Goal: Information Seeking & Learning: Find specific fact

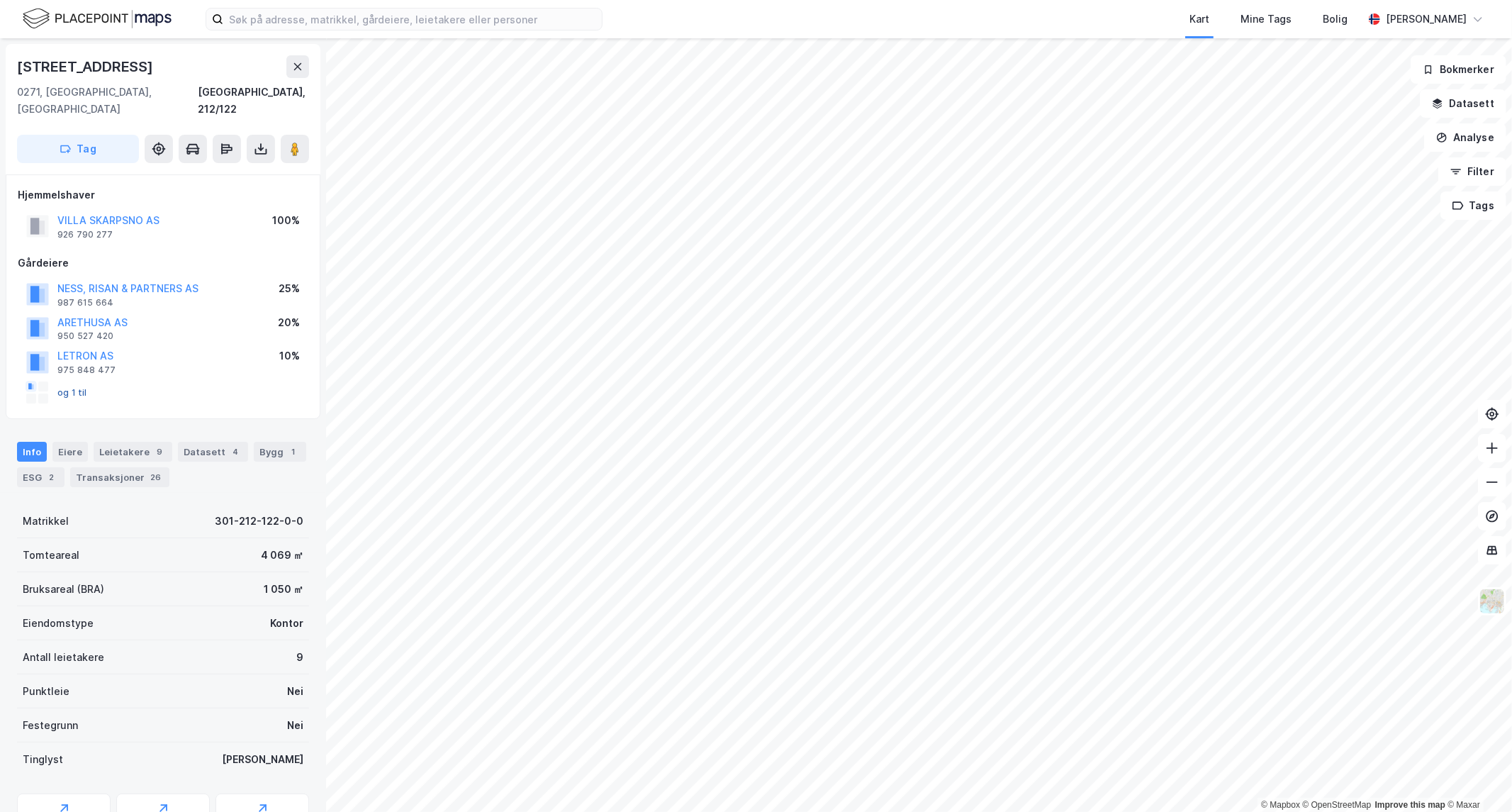
click at [0, 0] on button "og 1 til" at bounding box center [0, 0] width 0 height 0
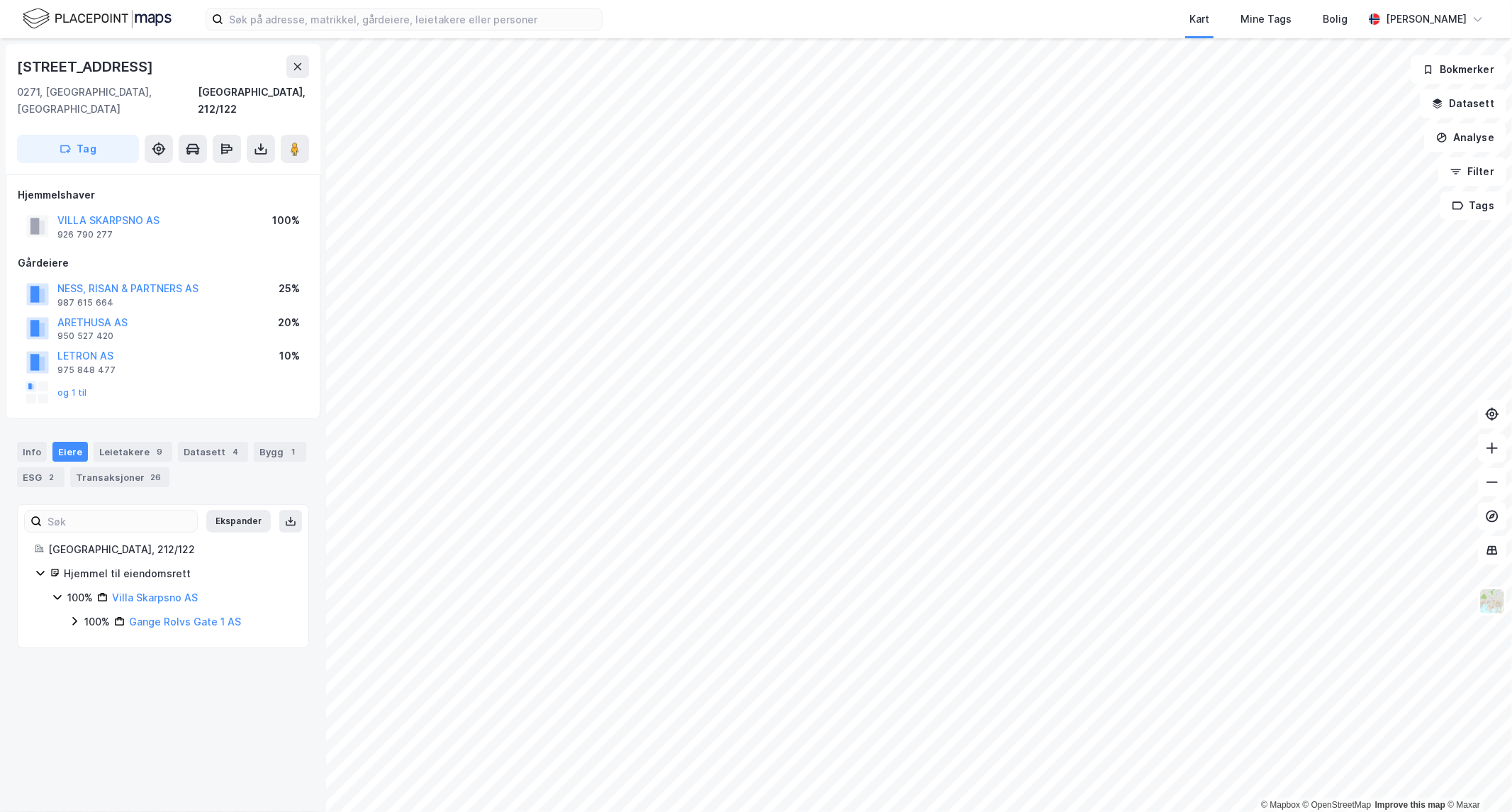
click at [75, 616] on icon at bounding box center [74, 621] width 12 height 12
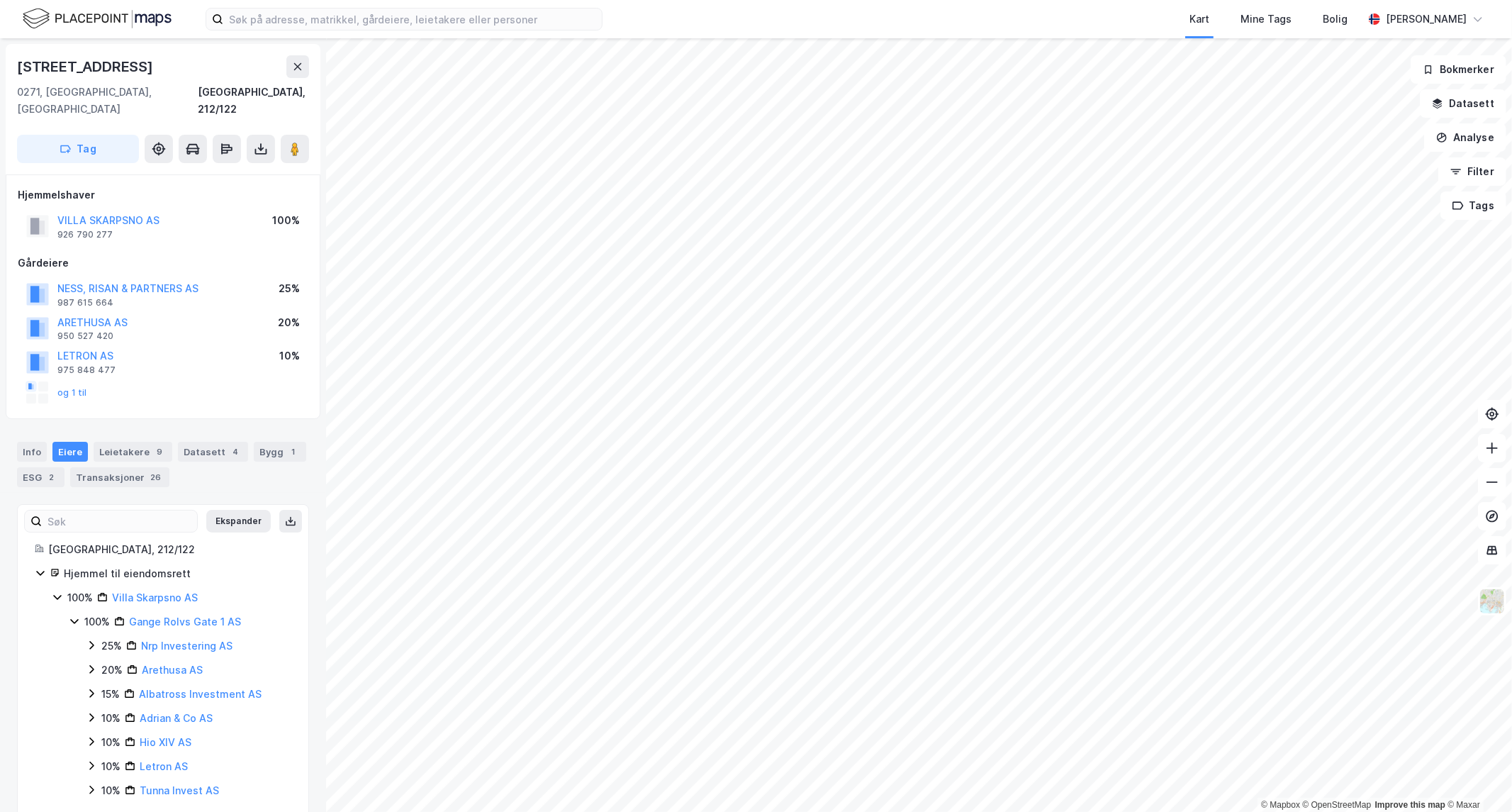
scroll to position [4, 0]
click at [93, 661] on icon at bounding box center [91, 665] width 4 height 8
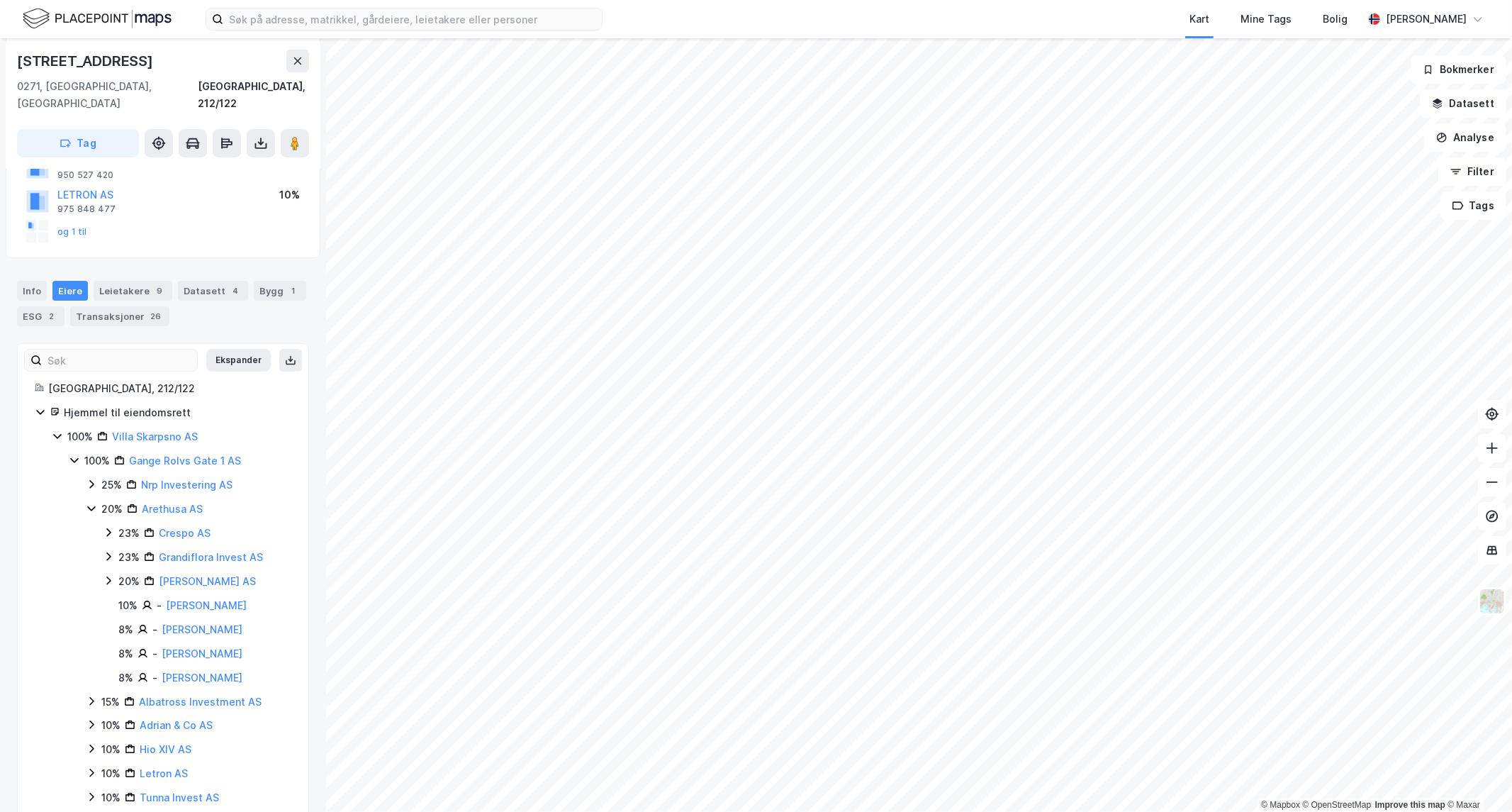
scroll to position [162, 0]
click at [108, 526] on icon at bounding box center [109, 531] width 12 height 12
click at [105, 574] on icon at bounding box center [109, 580] width 12 height 12
click at [108, 631] on icon at bounding box center [109, 628] width 12 height 12
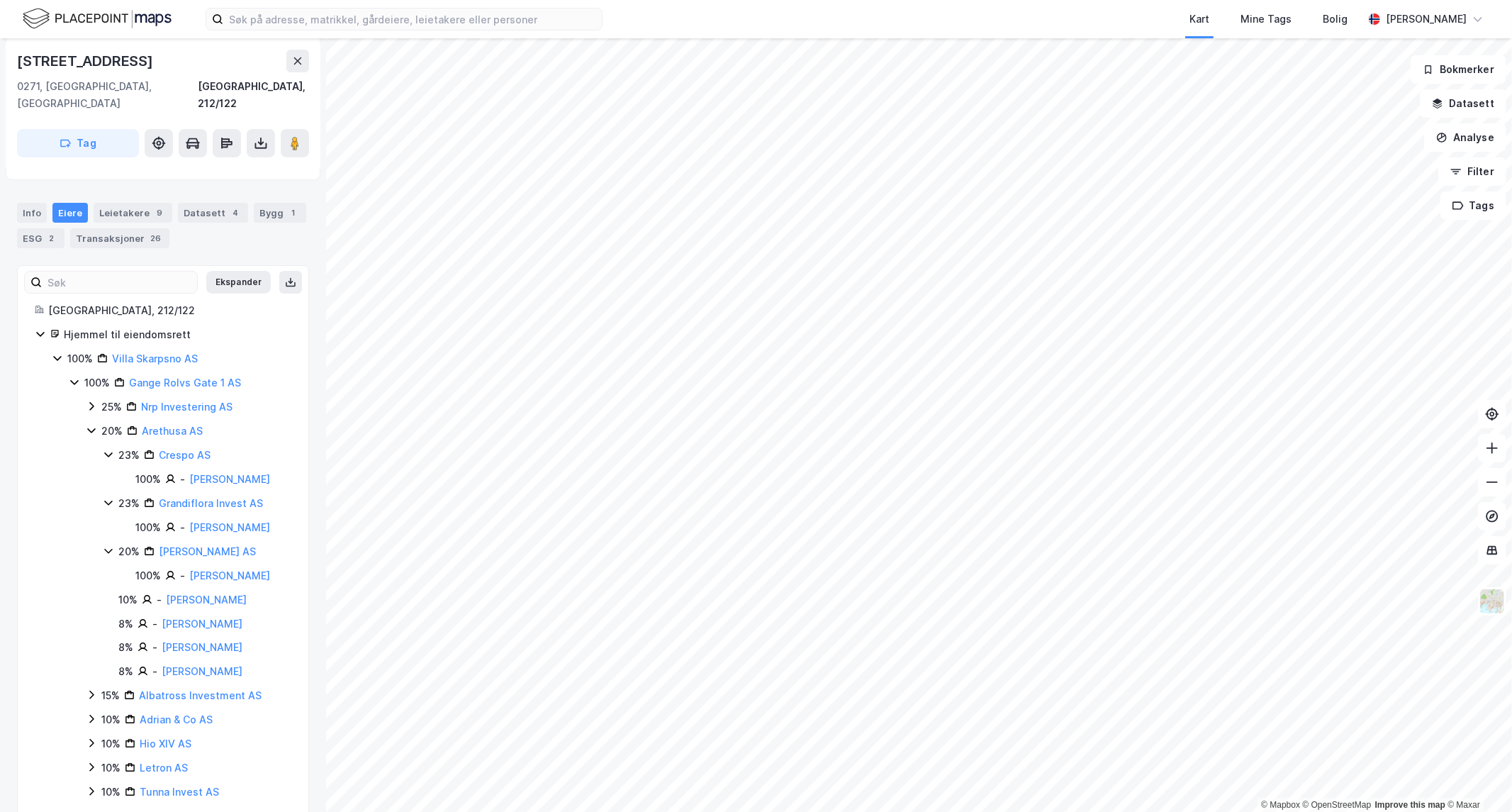
scroll to position [239, 0]
click at [89, 696] on icon at bounding box center [92, 694] width 12 height 12
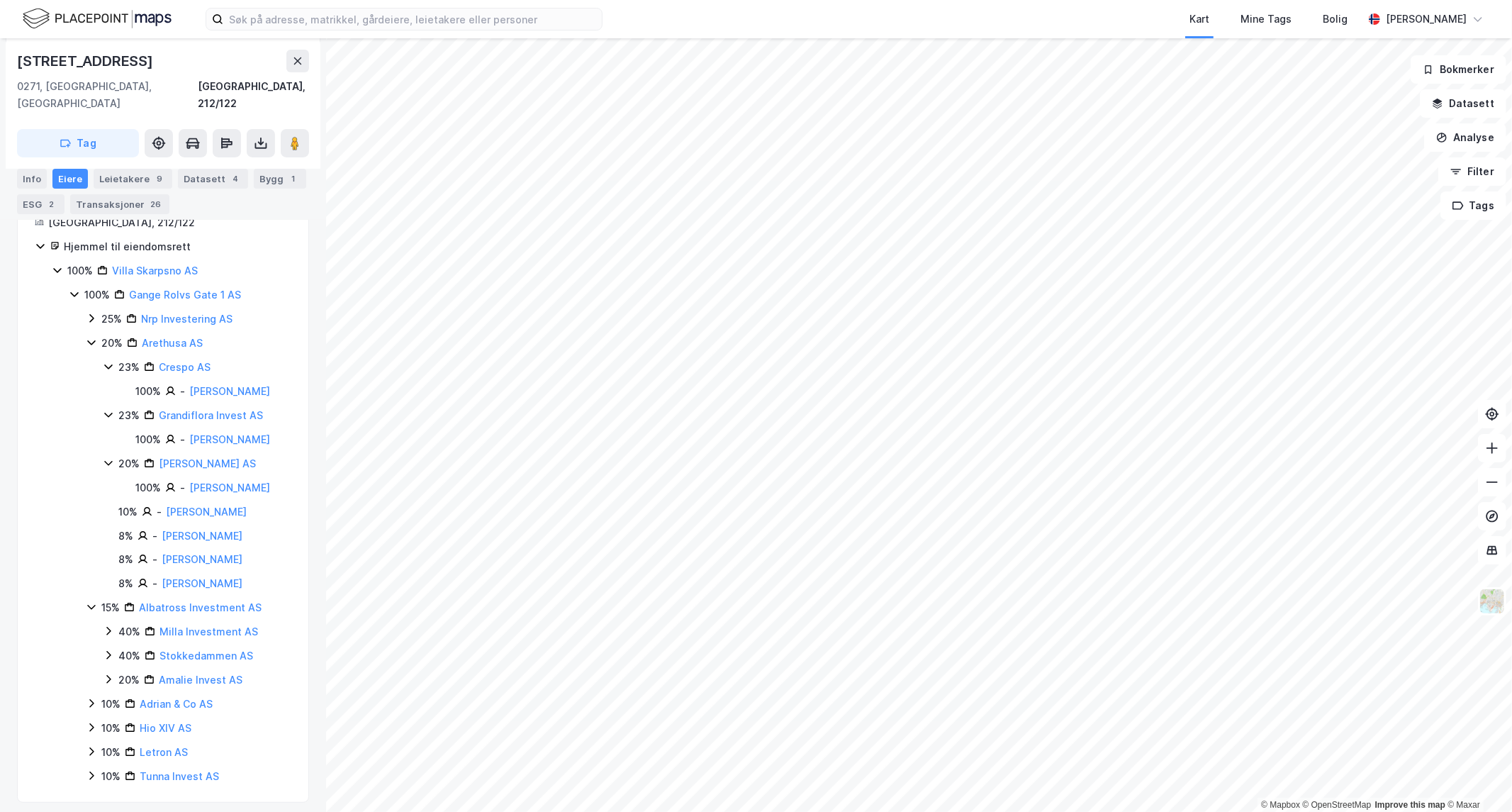
scroll to position [334, 0]
click at [109, 620] on icon at bounding box center [109, 623] width 12 height 12
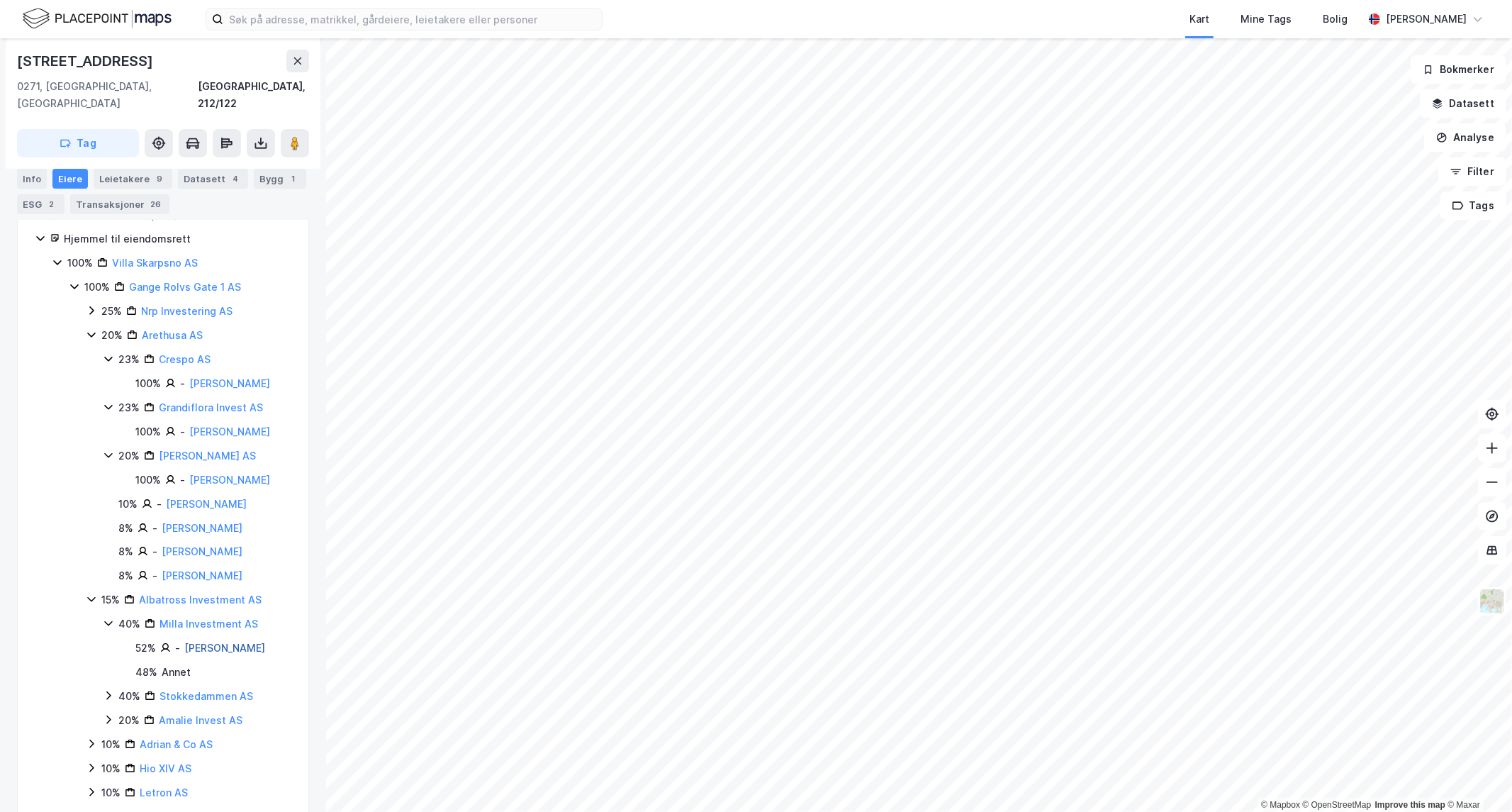
click at [224, 647] on link "[PERSON_NAME]" at bounding box center [224, 647] width 81 height 12
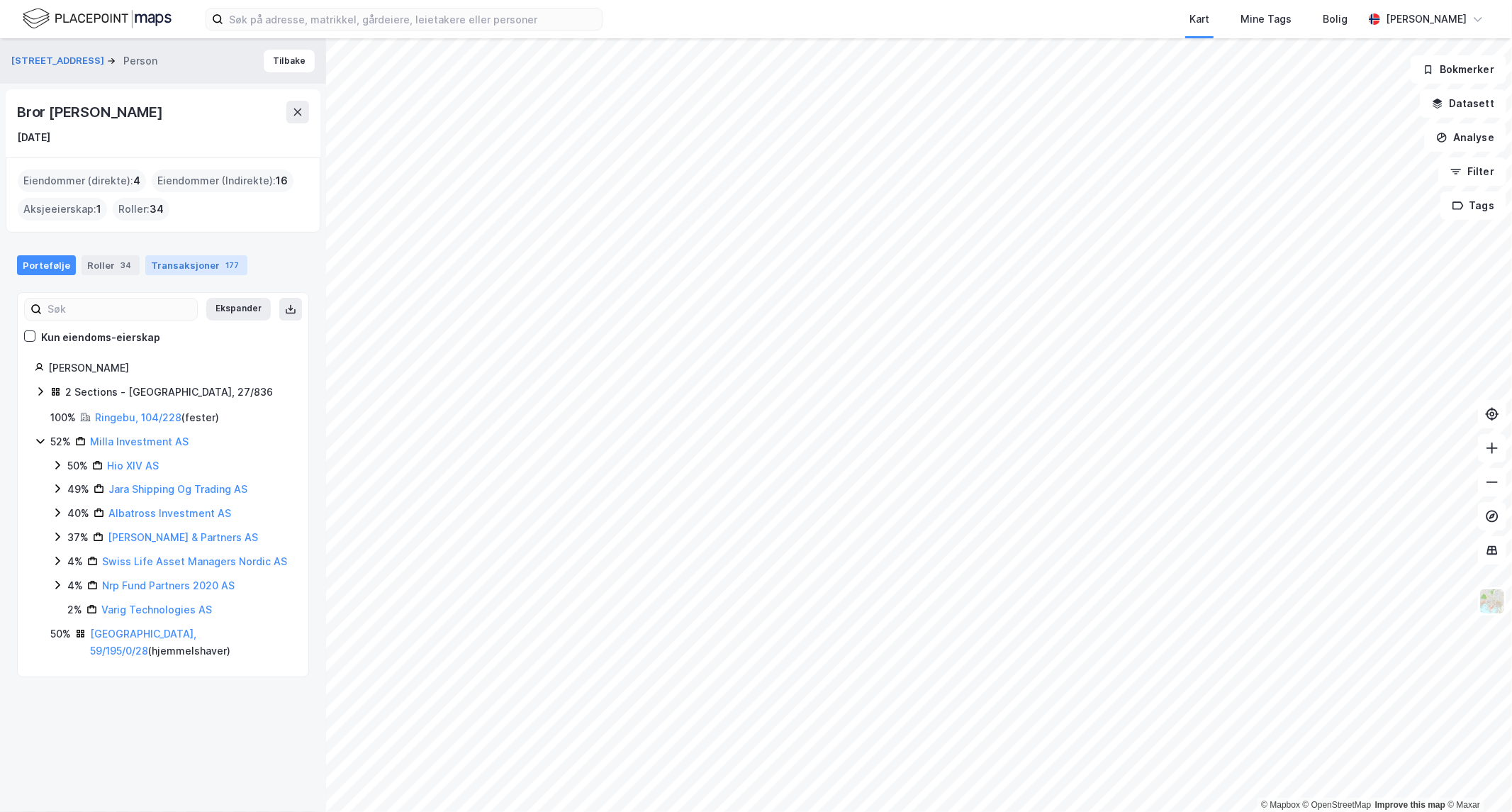
click at [189, 269] on div "Transaksjoner 177" at bounding box center [196, 265] width 102 height 20
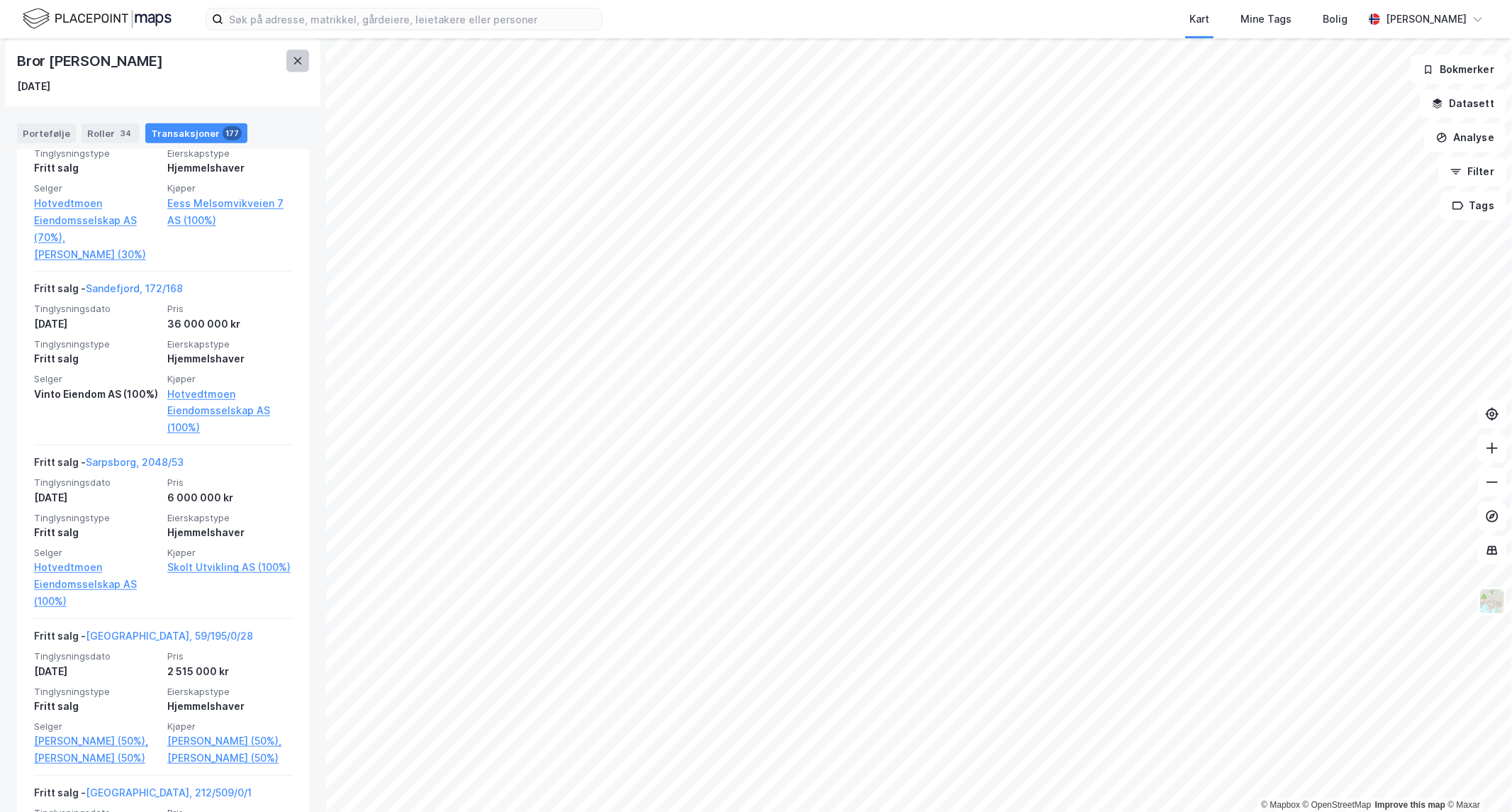
scroll to position [28070, 0]
click at [289, 55] on button at bounding box center [297, 60] width 22 height 22
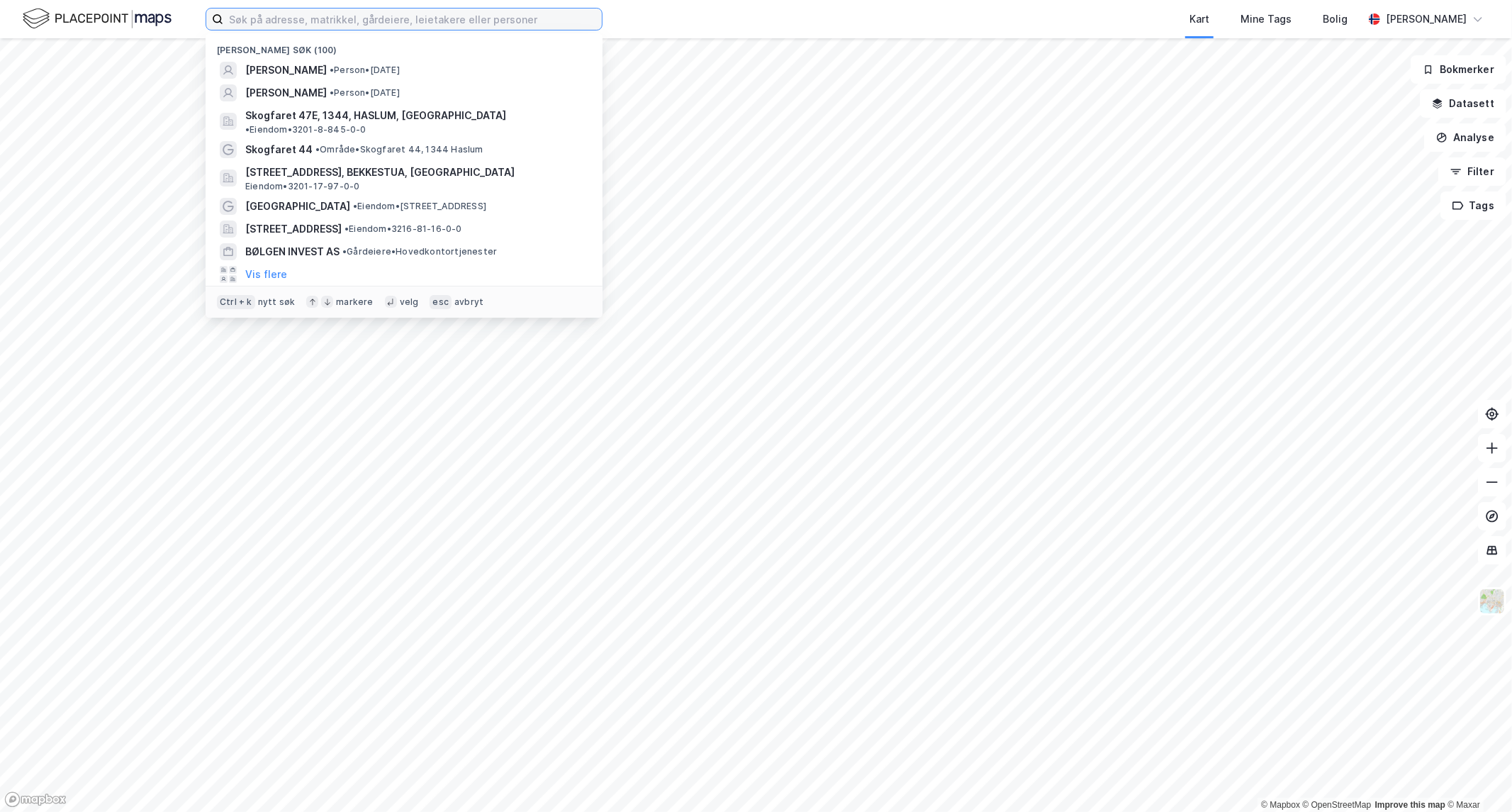
click at [258, 21] on input at bounding box center [413, 19] width 379 height 21
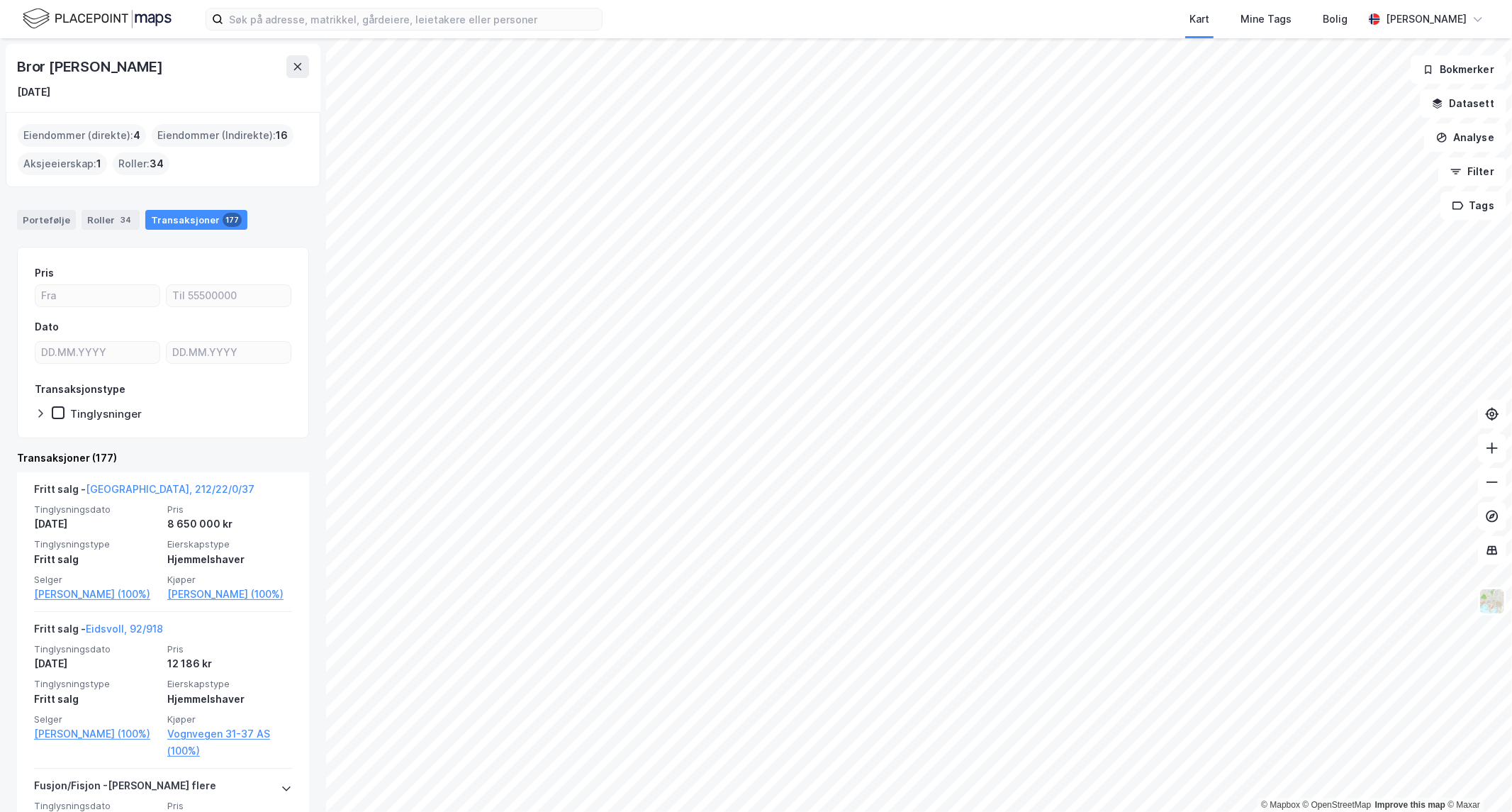
drag, startPoint x: 201, startPoint y: 211, endPoint x: 189, endPoint y: 229, distance: 21.6
click at [26, 210] on div "Portefølje" at bounding box center [46, 220] width 59 height 20
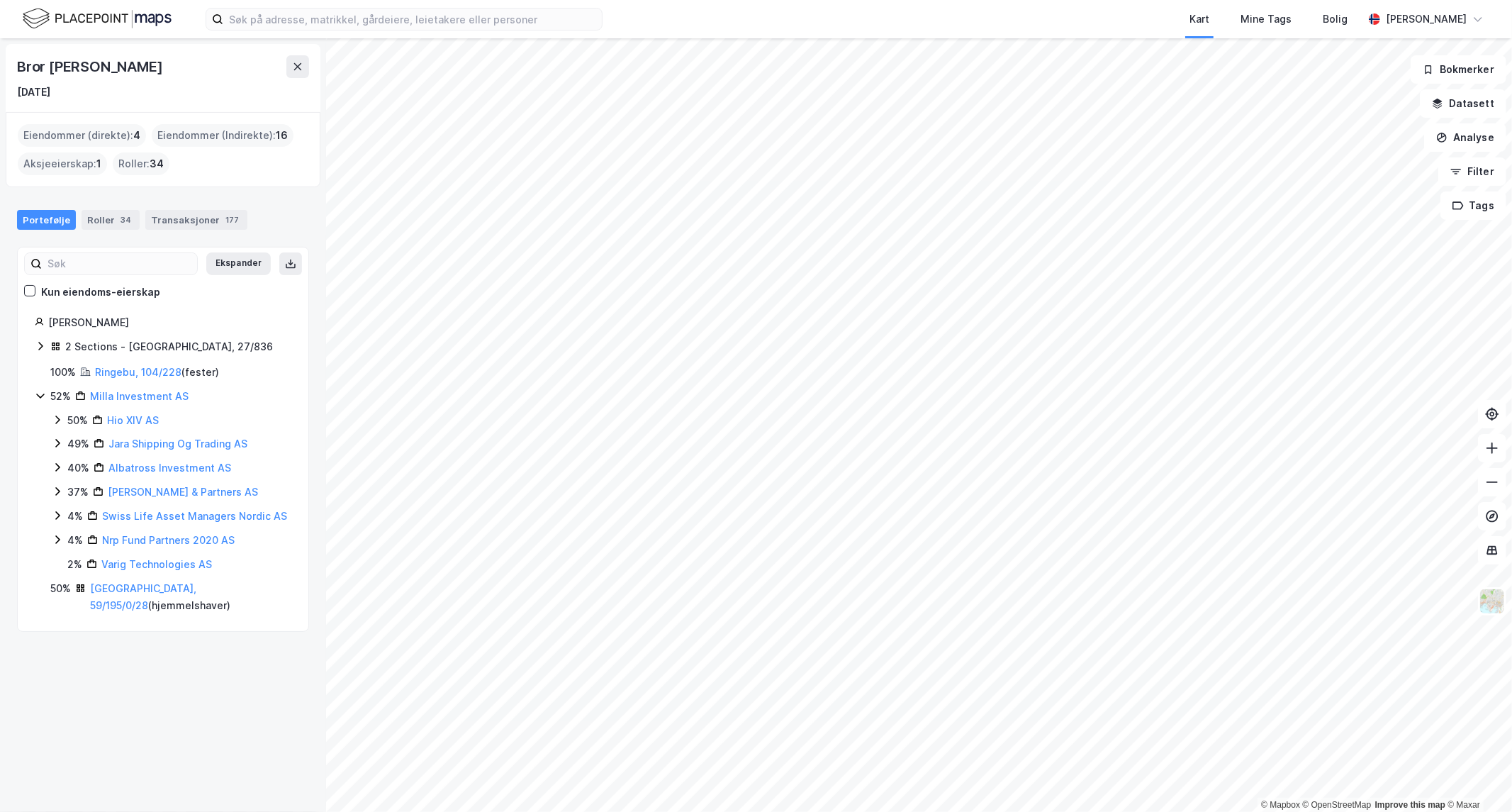
click at [50, 470] on div "52% Milla Investment AS 50% Hio XIV AS 49% Jara Shipping Og Trading AS 40% Alba…" at bounding box center [163, 480] width 257 height 186
click at [158, 465] on link "Albatross Investment AS" at bounding box center [169, 467] width 123 height 12
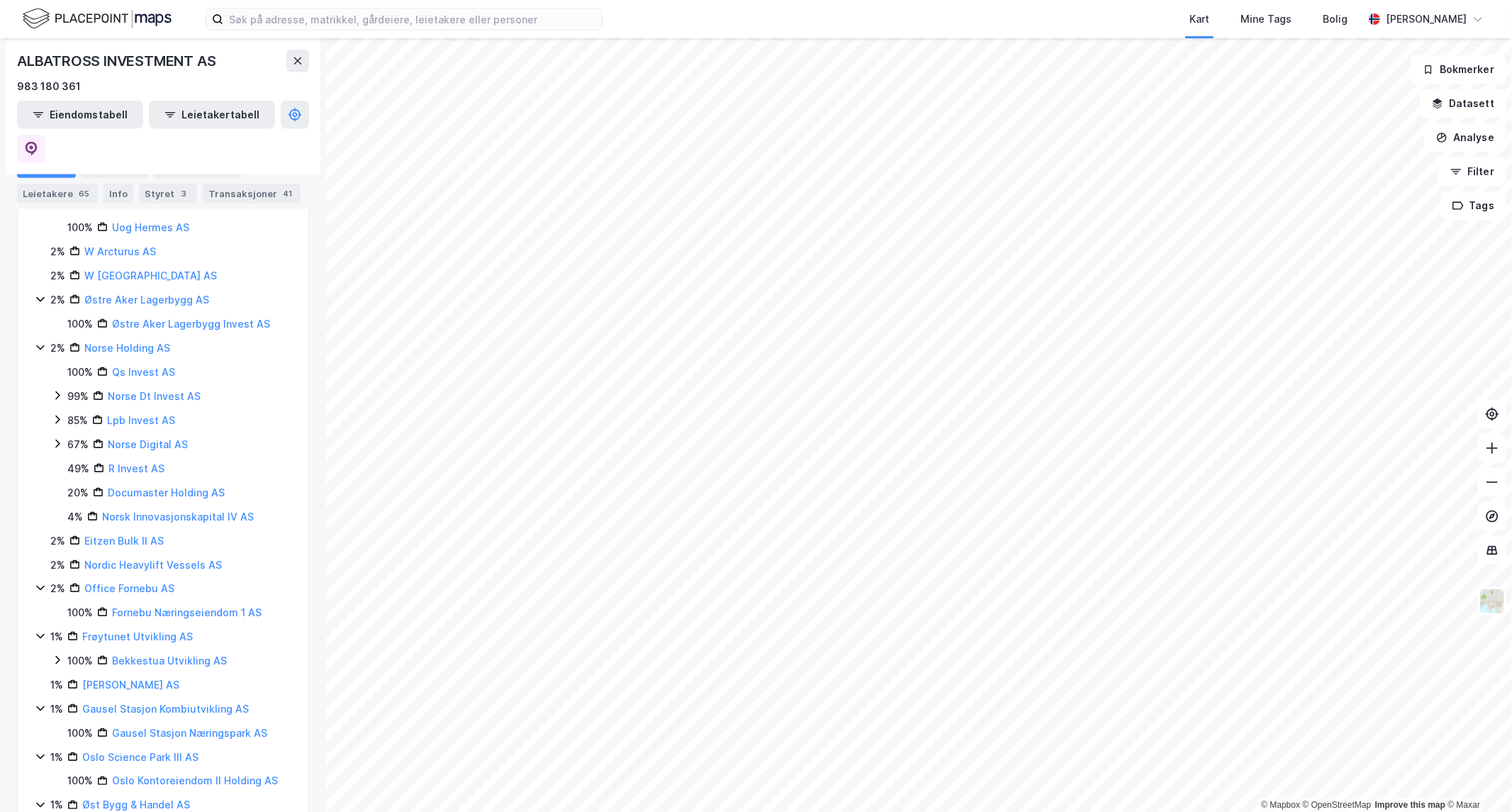
scroll to position [1537, 0]
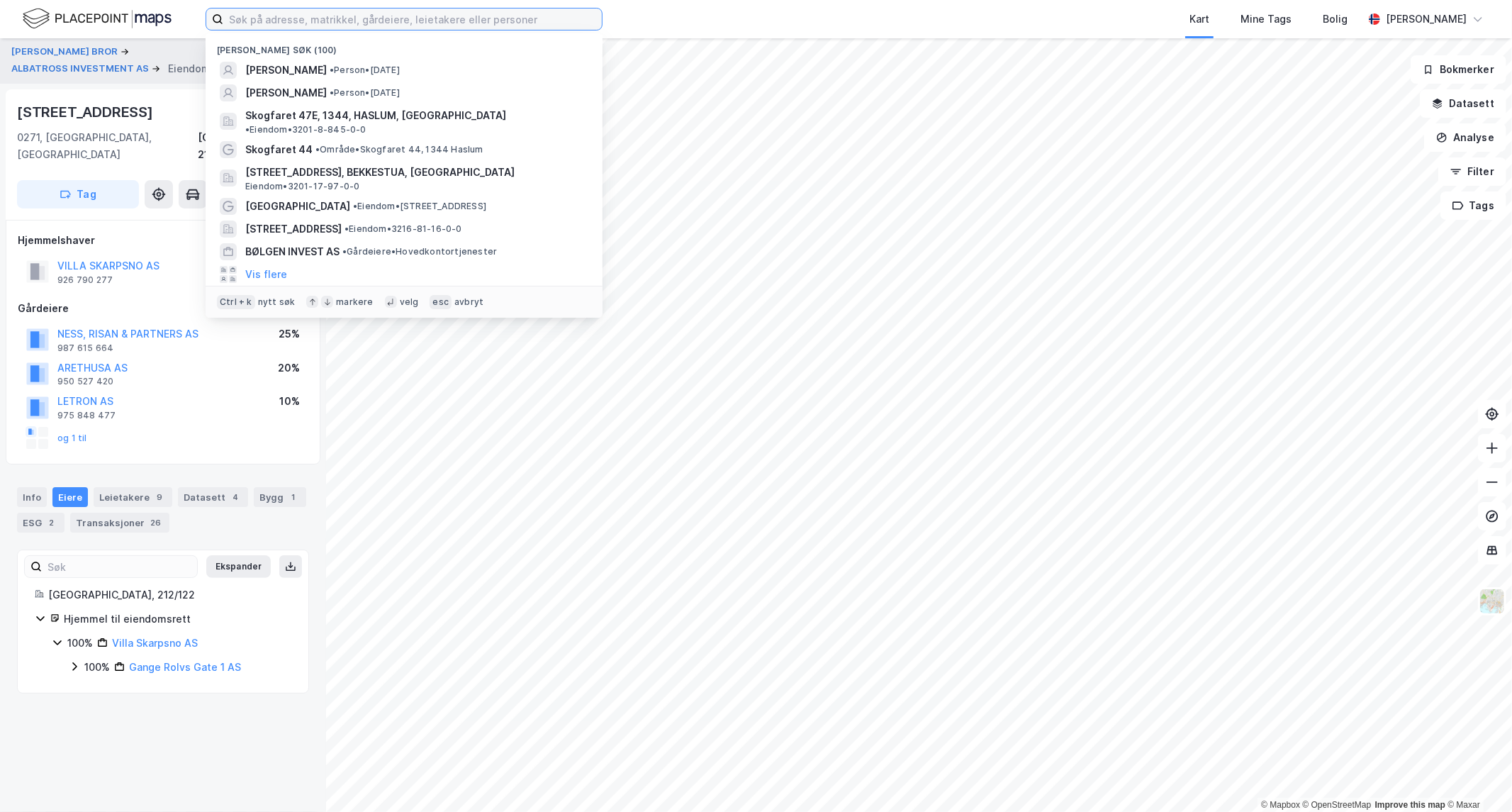
click at [288, 16] on input at bounding box center [413, 19] width 379 height 21
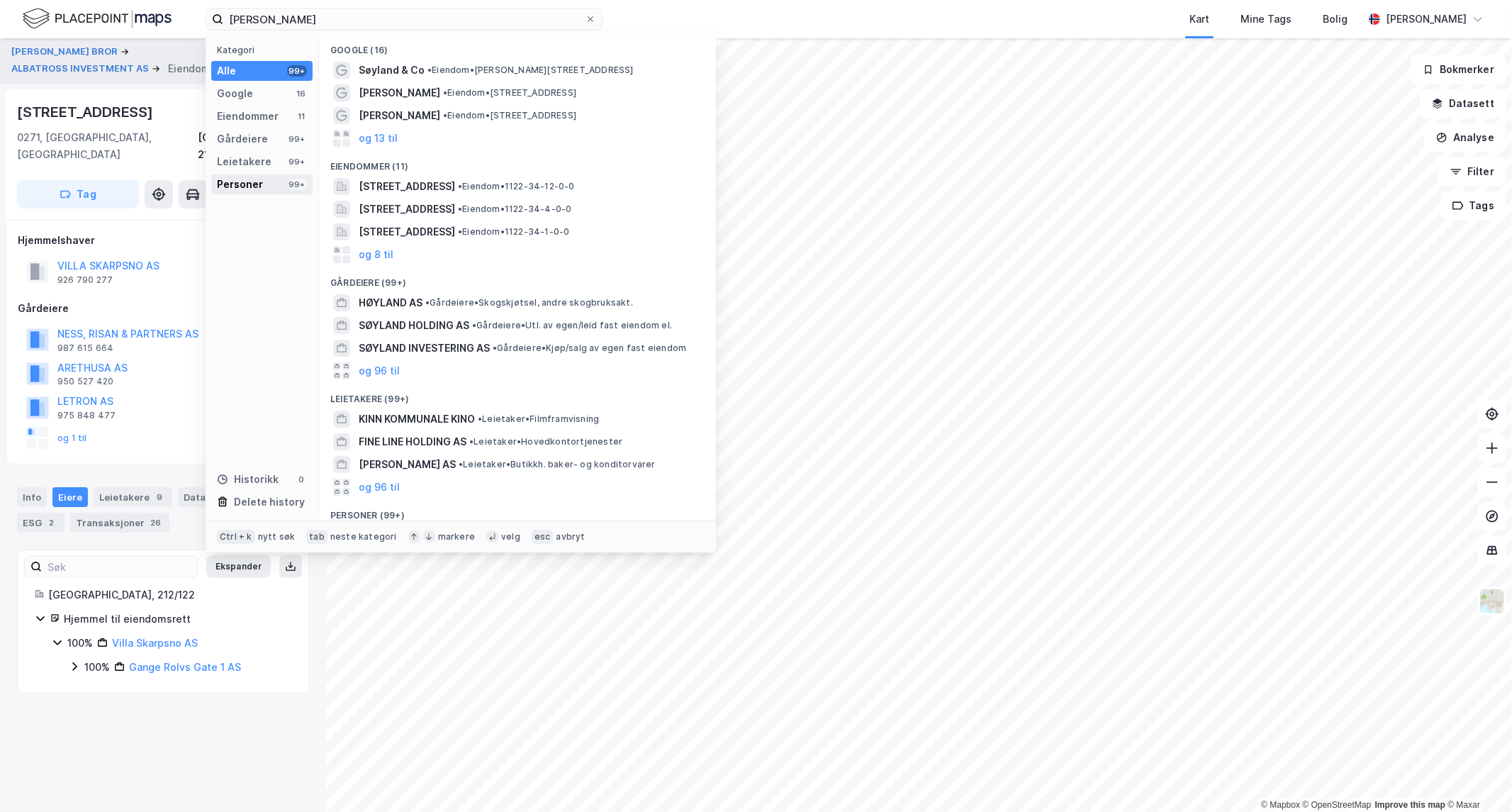
click at [229, 182] on div "Personer" at bounding box center [240, 184] width 46 height 17
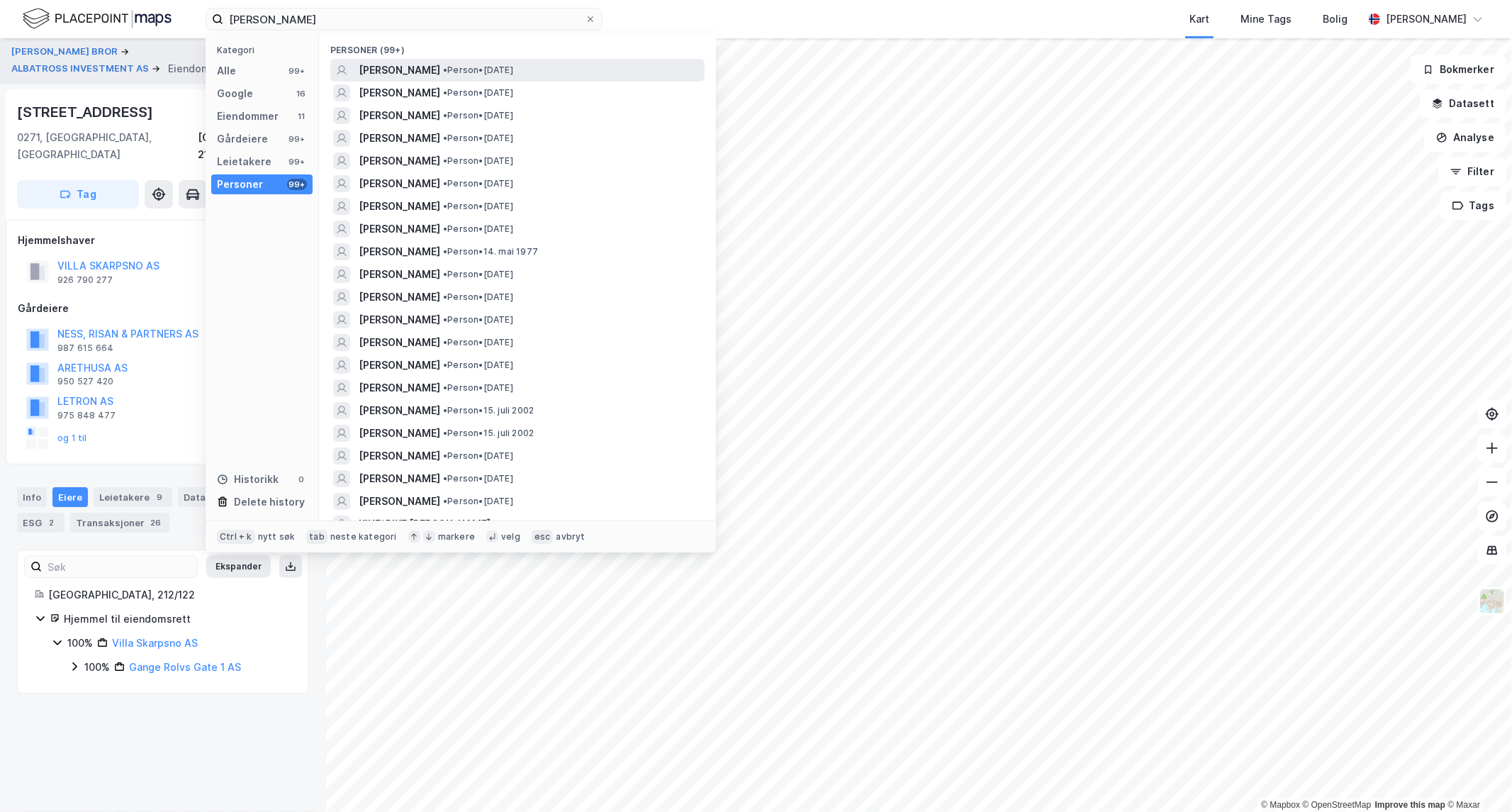
click at [427, 67] on span "[PERSON_NAME]" at bounding box center [399, 70] width 82 height 17
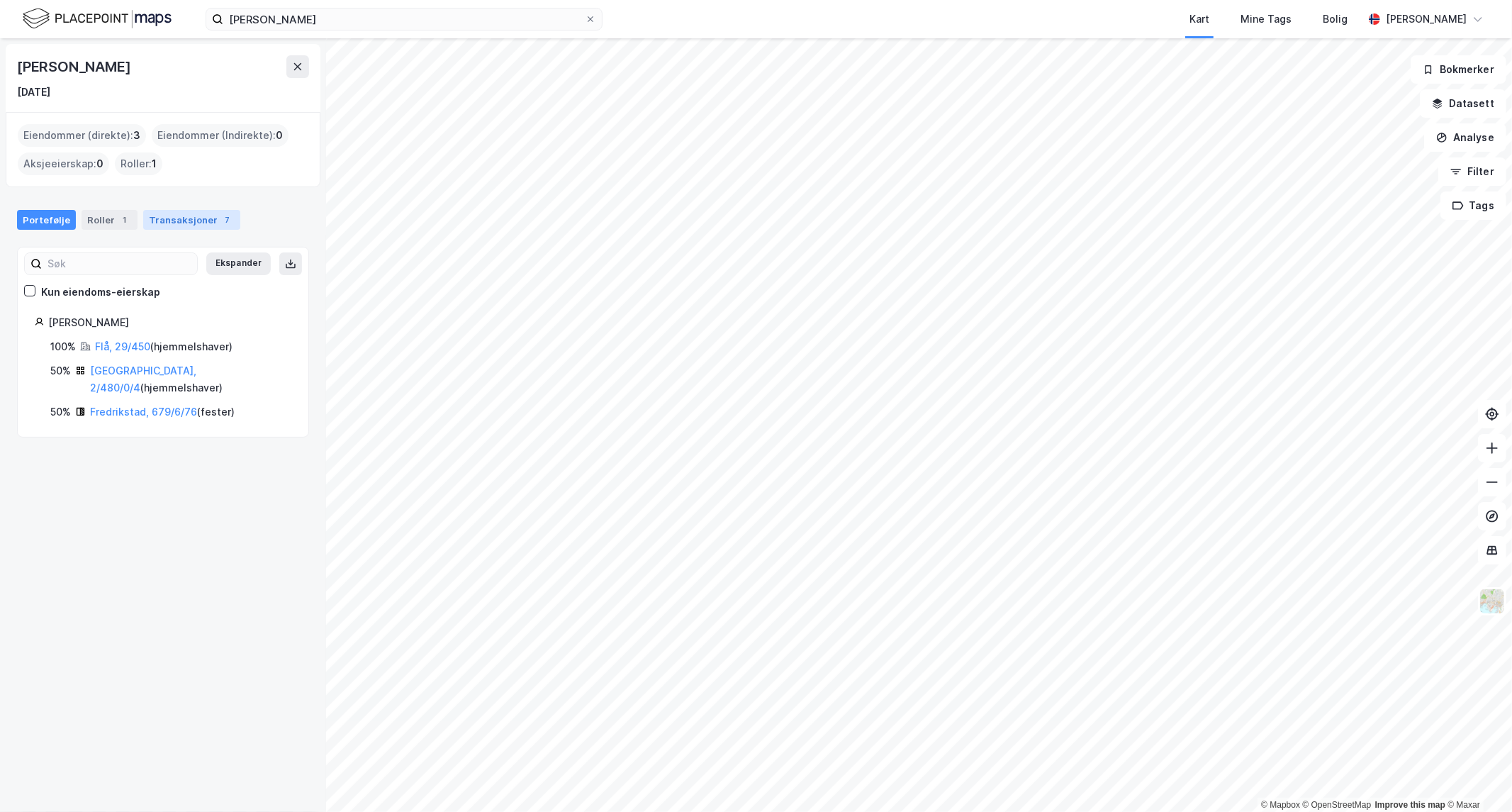
click at [179, 219] on div "Transaksjoner 7" at bounding box center [192, 220] width 97 height 20
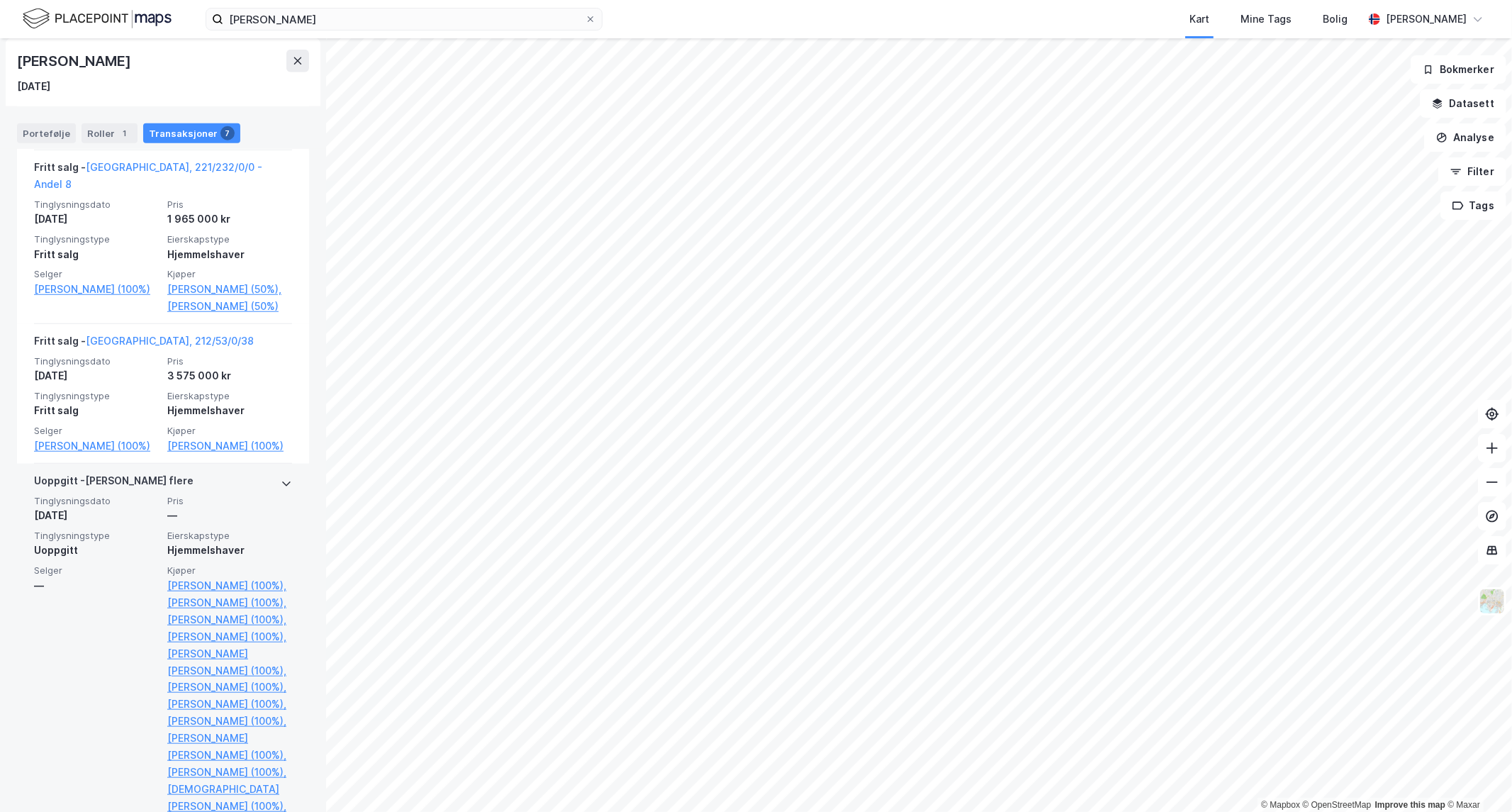
scroll to position [950, 0]
click at [187, 475] on div "Uoppgitt - [PERSON_NAME] flere" at bounding box center [163, 481] width 258 height 22
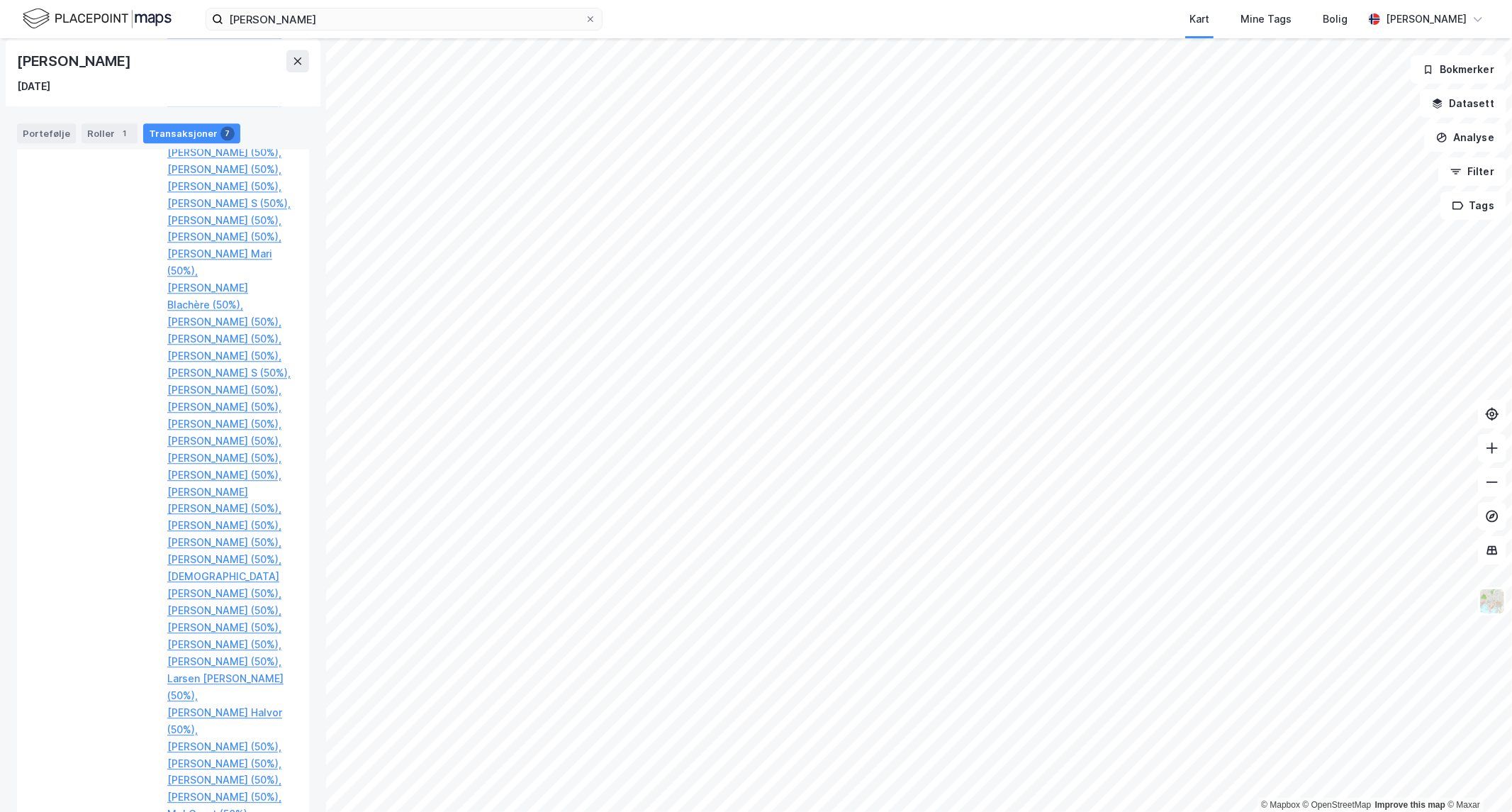
scroll to position [4787, 0]
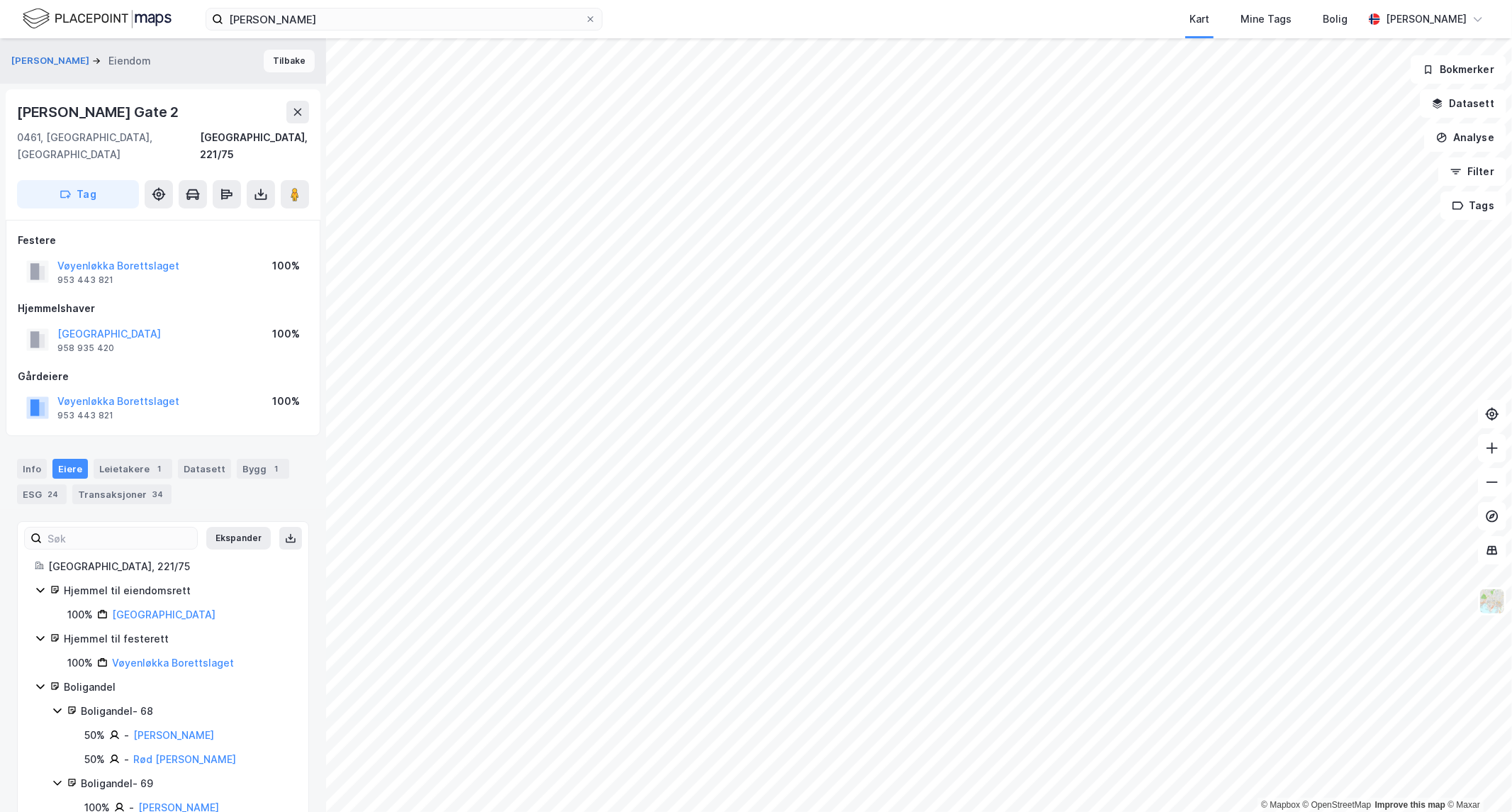
click at [277, 64] on button "Tilbake" at bounding box center [290, 60] width 51 height 22
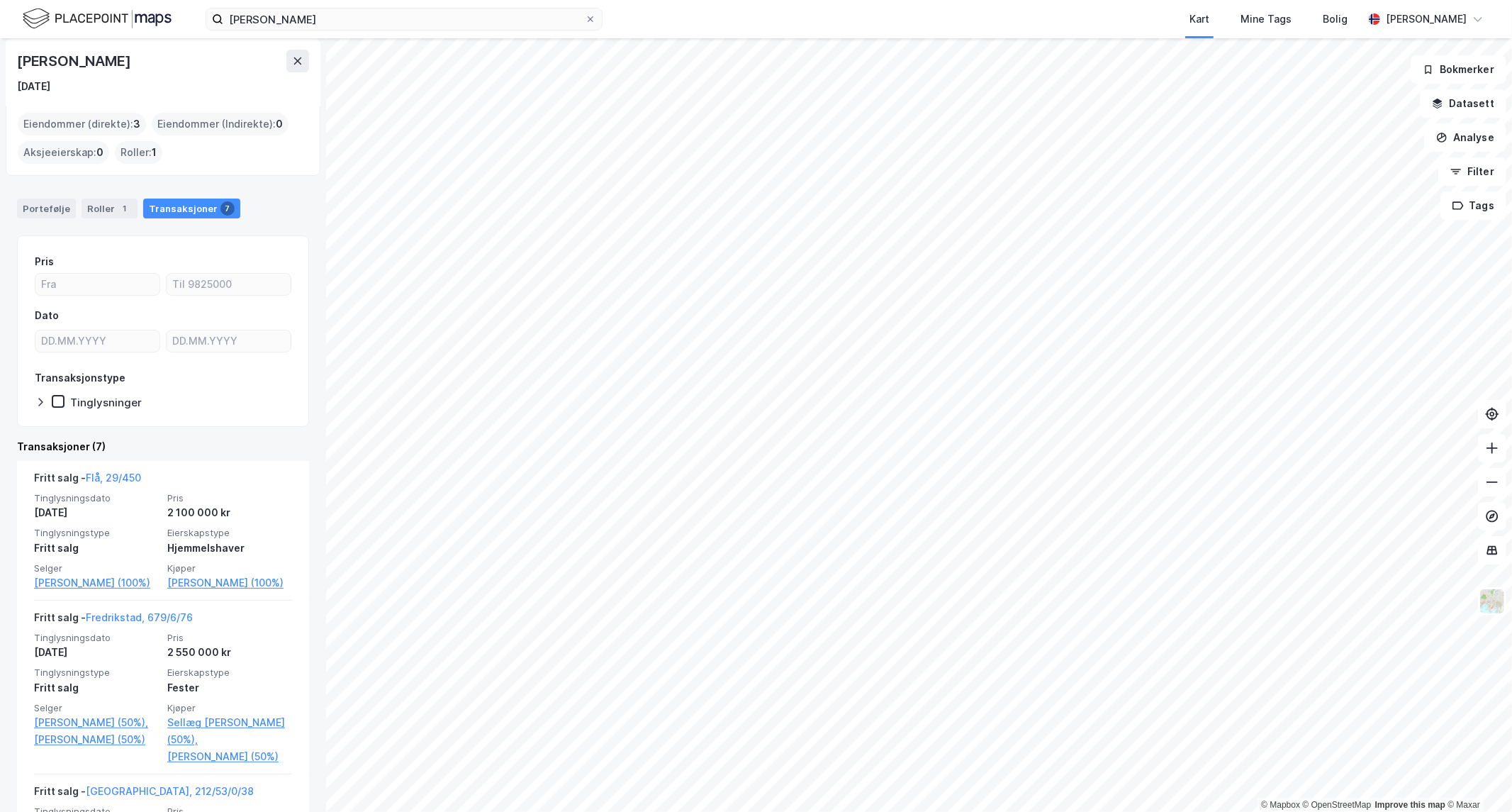
click at [102, 116] on div "Eiendommer (direkte) : 3" at bounding box center [81, 124] width 128 height 22
click at [98, 120] on div "Eiendommer (direkte) : 3" at bounding box center [81, 123] width 128 height 22
click at [1005, 811] on html "[PERSON_NAME] Kart Mine Tags [PERSON_NAME] © Mapbox © OpenStreetMap Improve thi…" at bounding box center [756, 406] width 1512 height 812
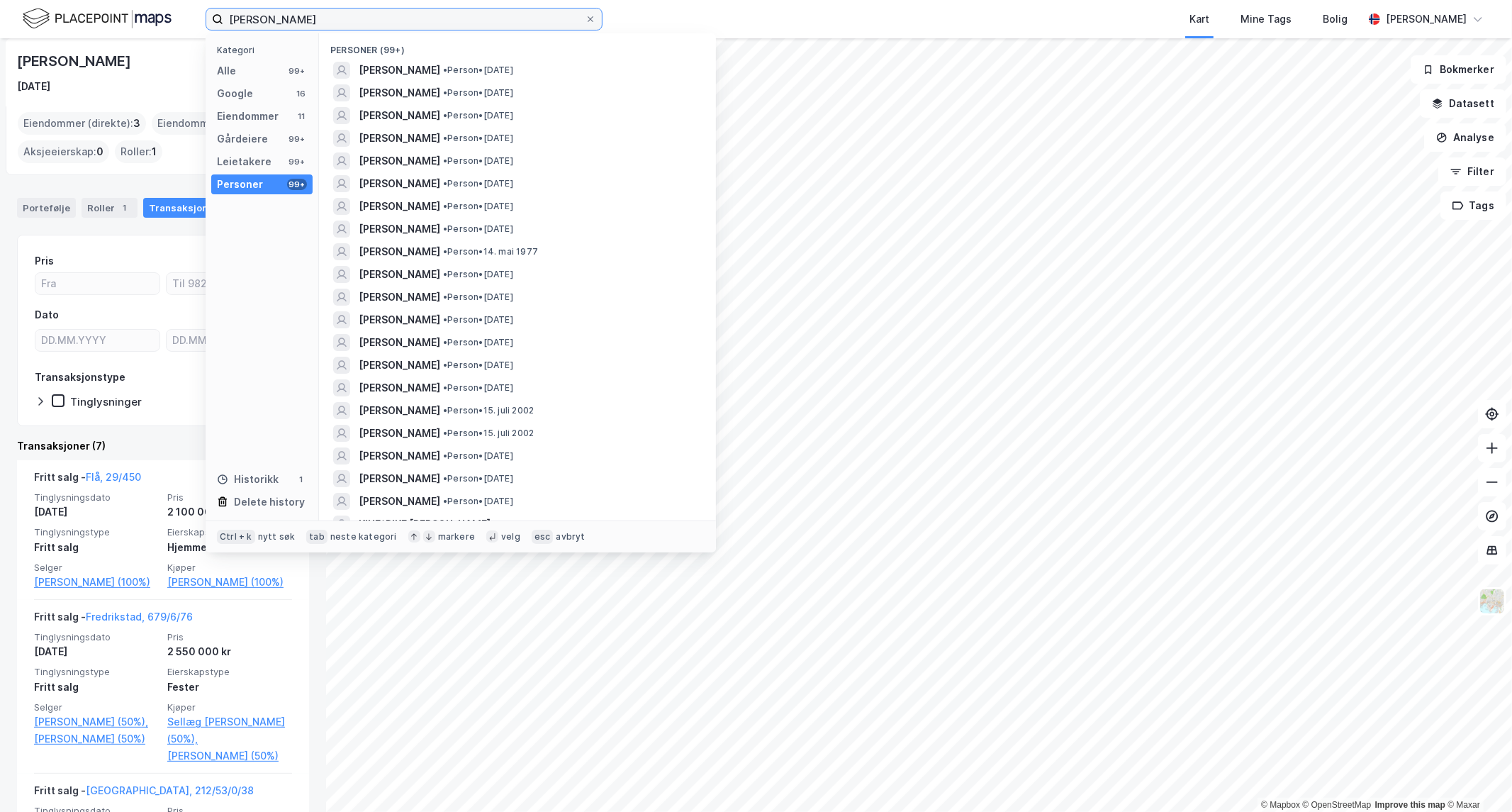
drag, startPoint x: 197, startPoint y: 38, endPoint x: -599, endPoint y: 58, distance: 796.3
click at [0, 58] on html "[PERSON_NAME] Kategori Alle 99+ Google 16 Eiendommer 11 Gårdeiere 99+ Leietaker…" at bounding box center [756, 406] width 1512 height 812
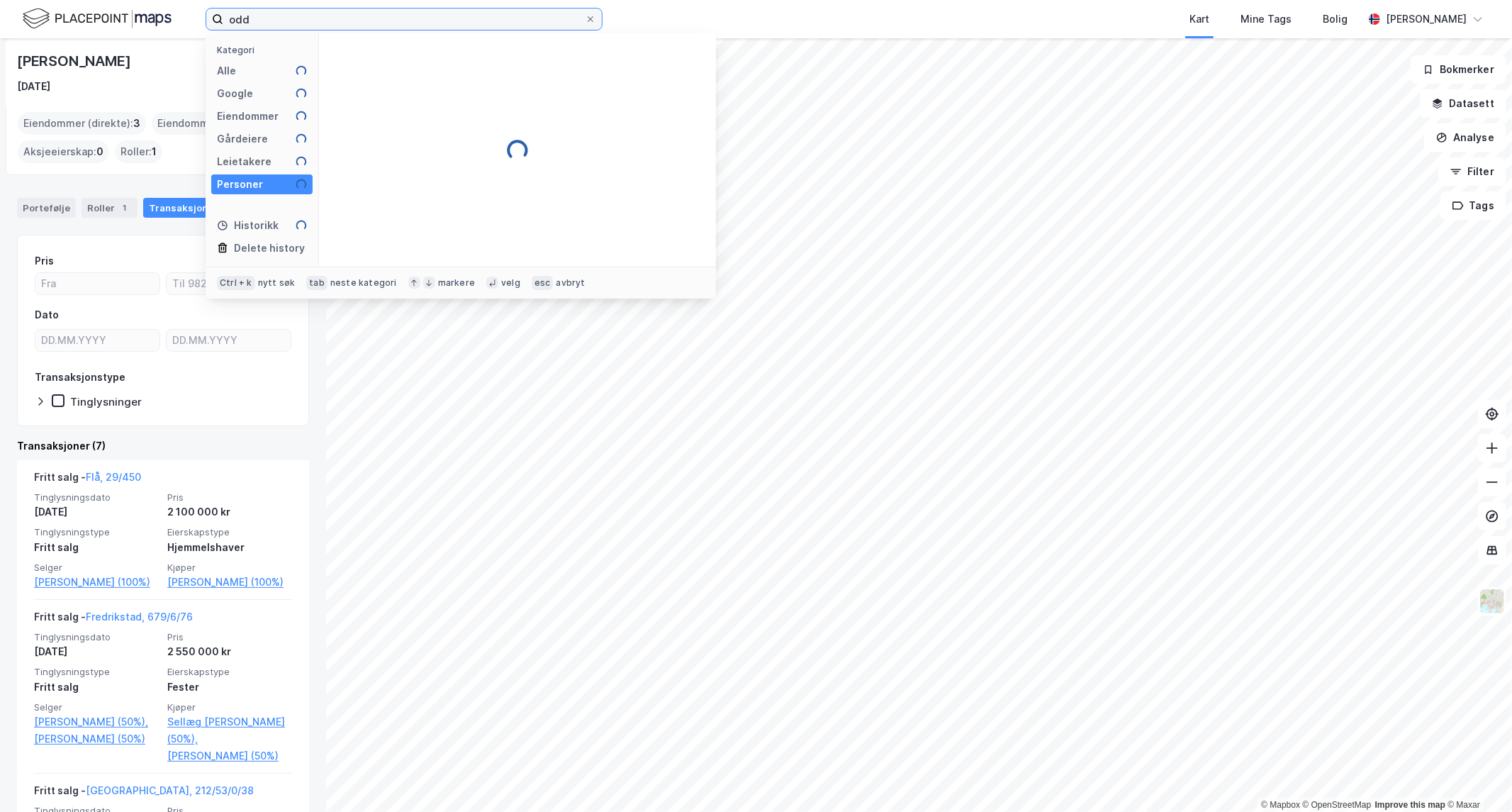
type input "odd"
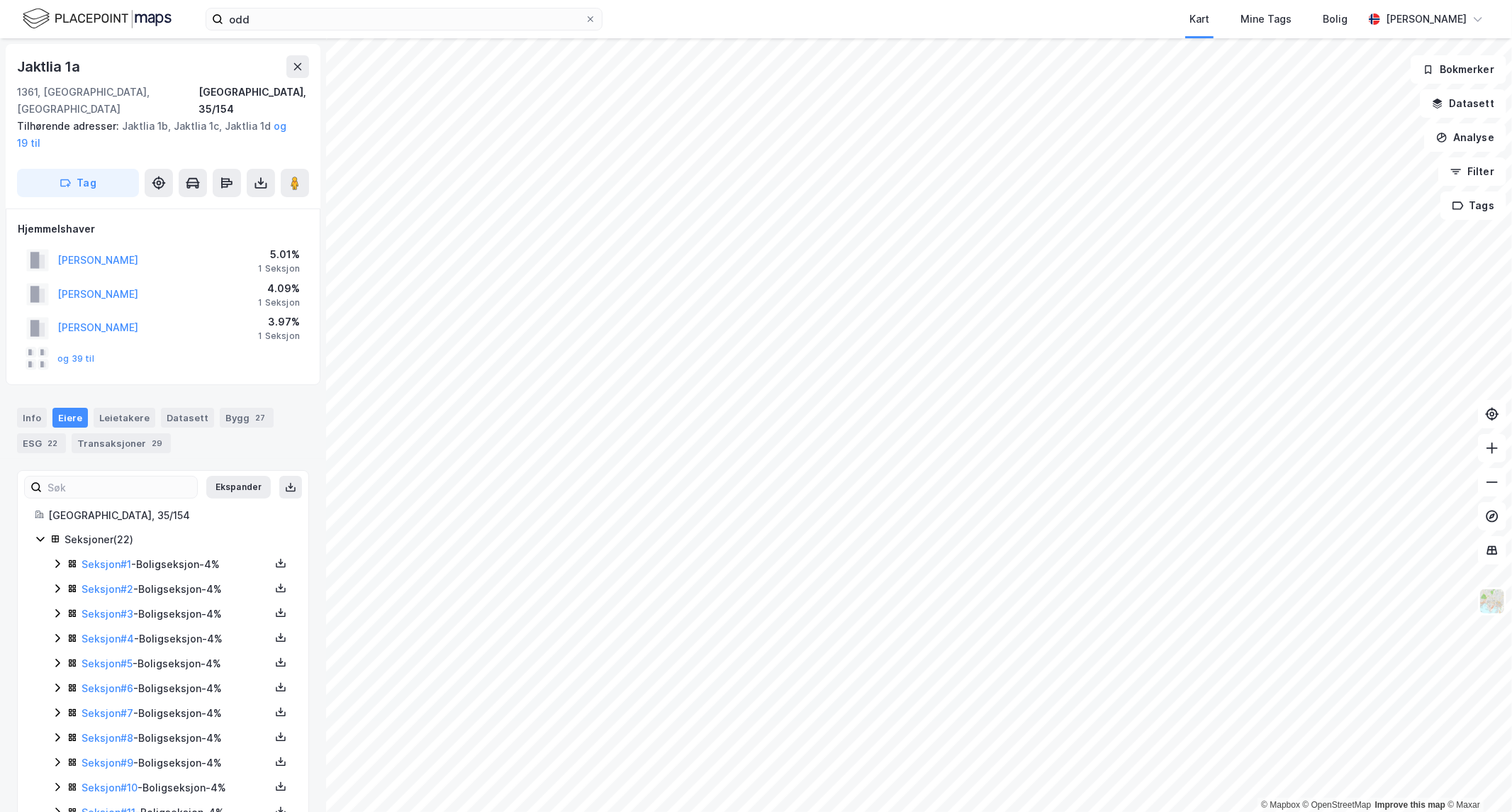
scroll to position [305, 0]
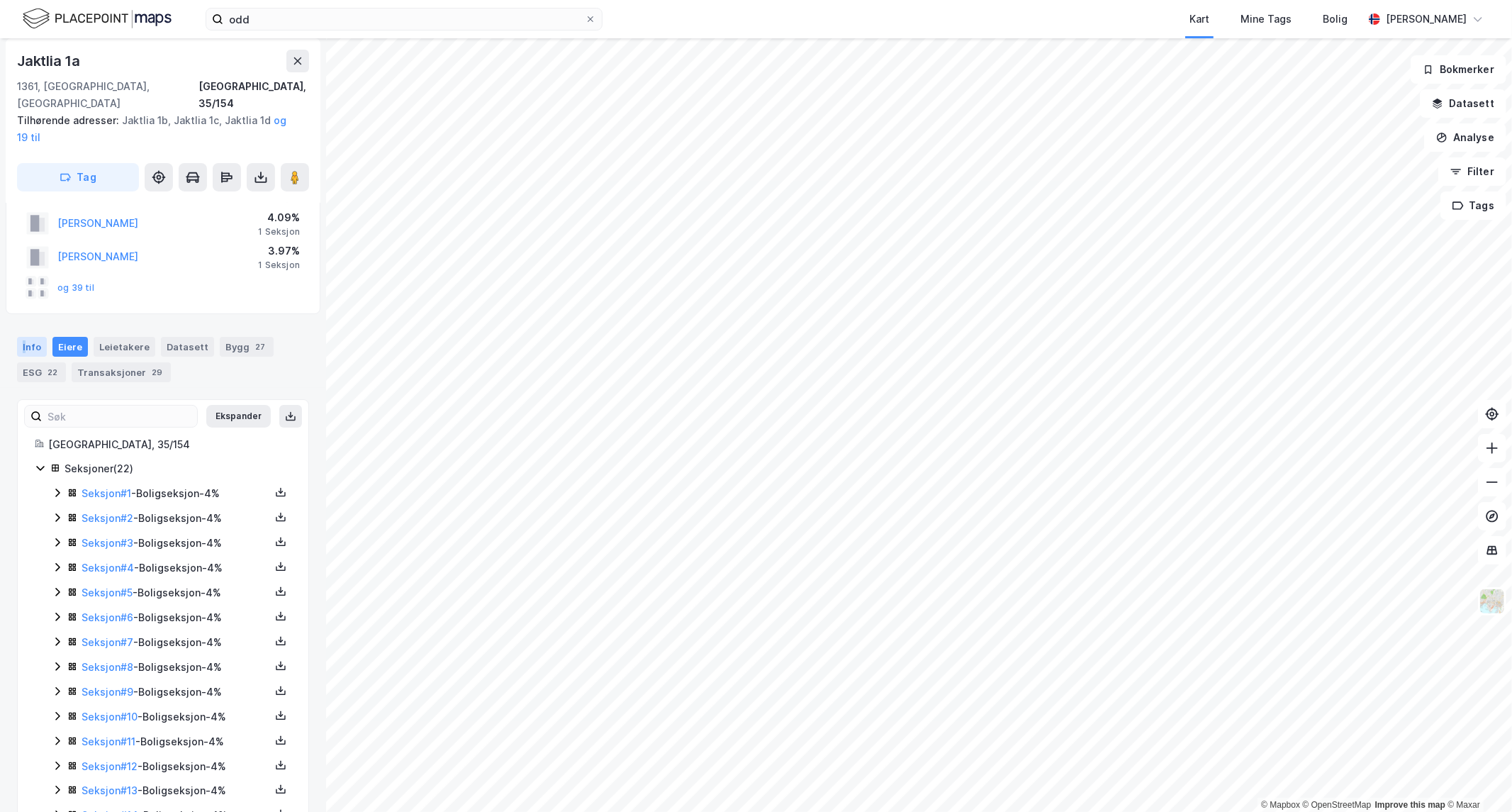
click at [23, 337] on div "Info" at bounding box center [32, 347] width 30 height 20
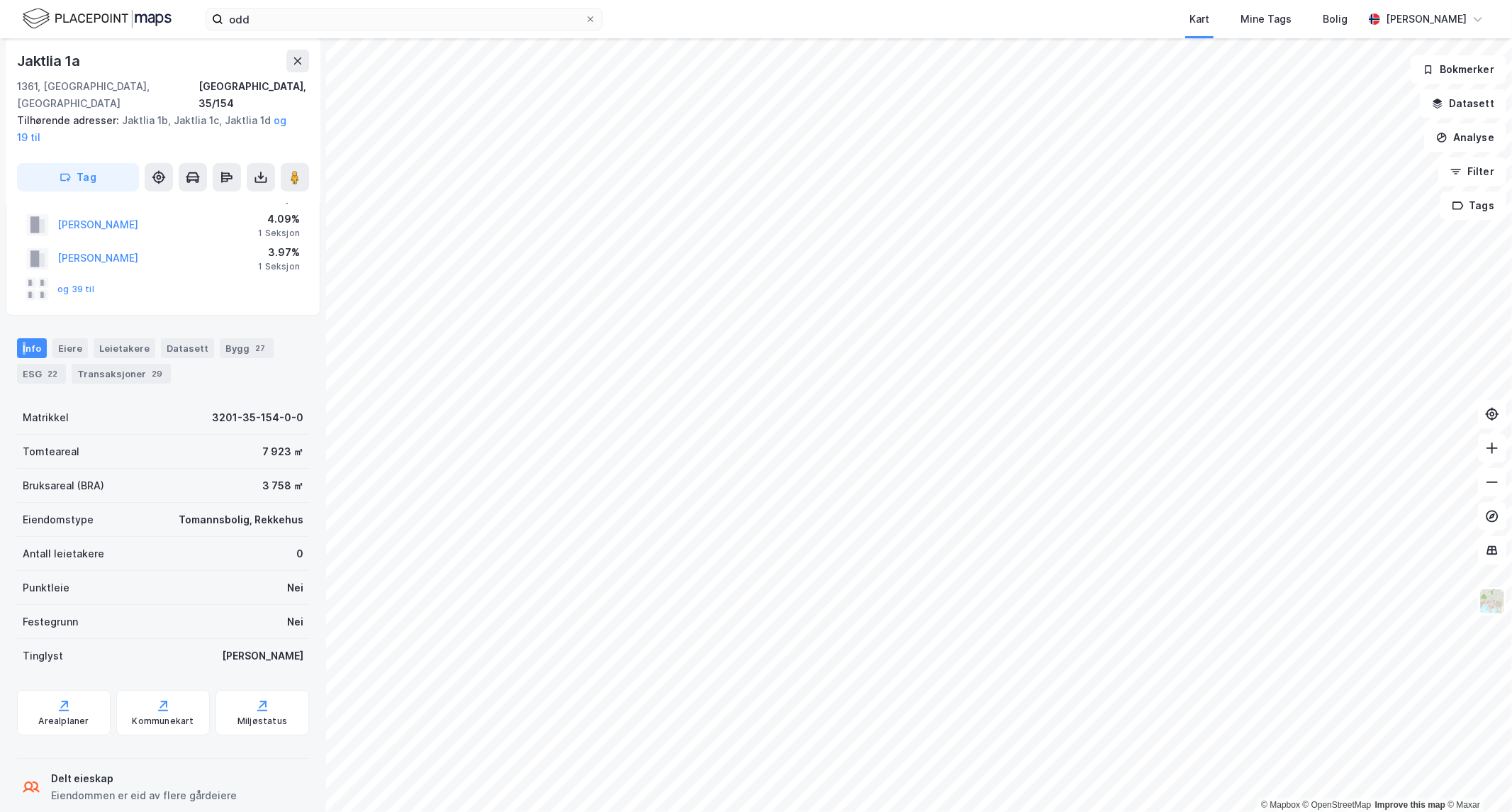
scroll to position [68, 0]
click at [234, 339] on div "Bygg 27" at bounding box center [246, 349] width 54 height 20
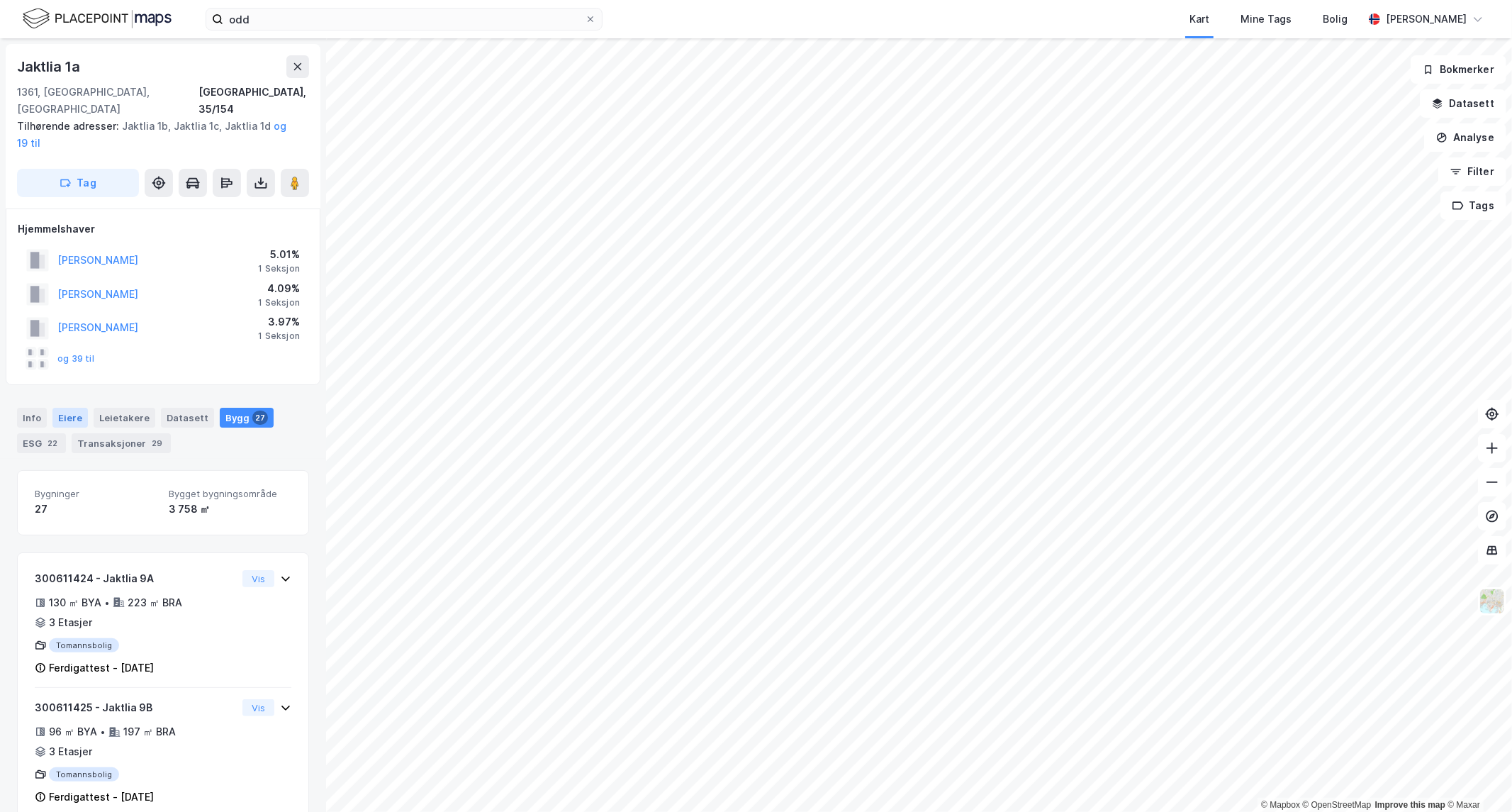
click at [68, 408] on div "Eiere" at bounding box center [70, 418] width 35 height 20
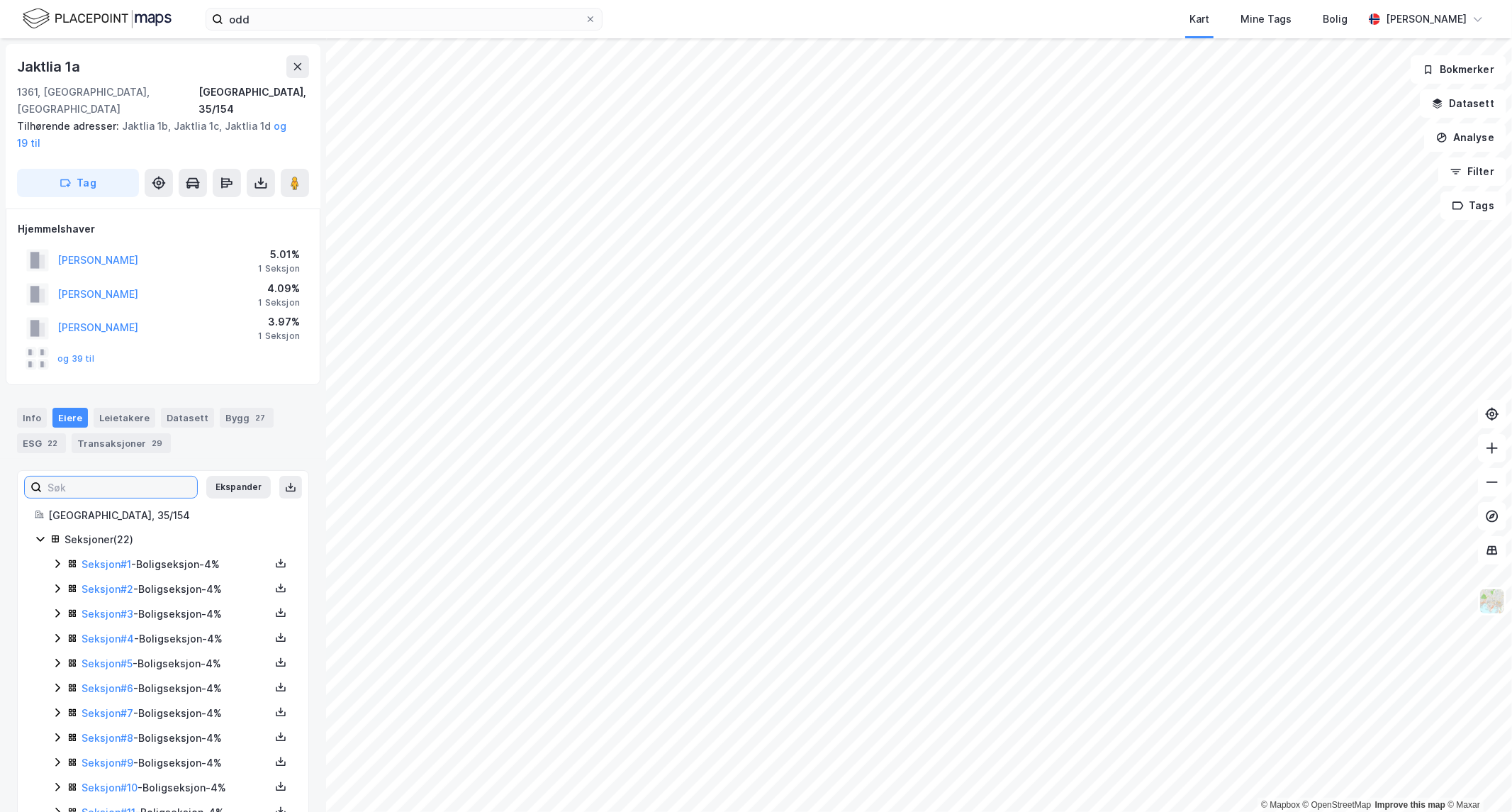
click at [54, 476] on input at bounding box center [120, 487] width 155 height 21
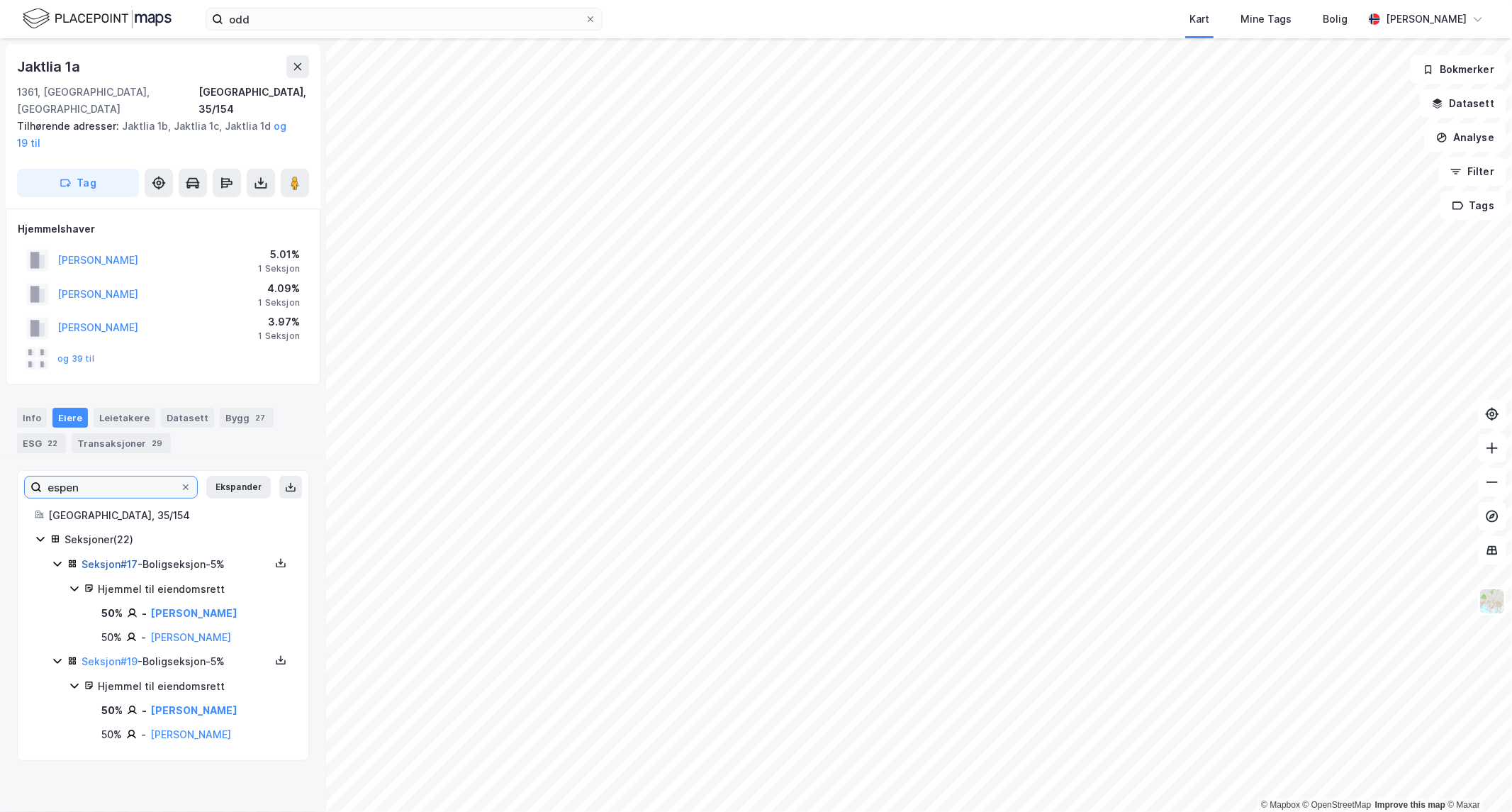
type input "espen"
click at [119, 558] on link "Seksjon # 17" at bounding box center [110, 564] width 56 height 12
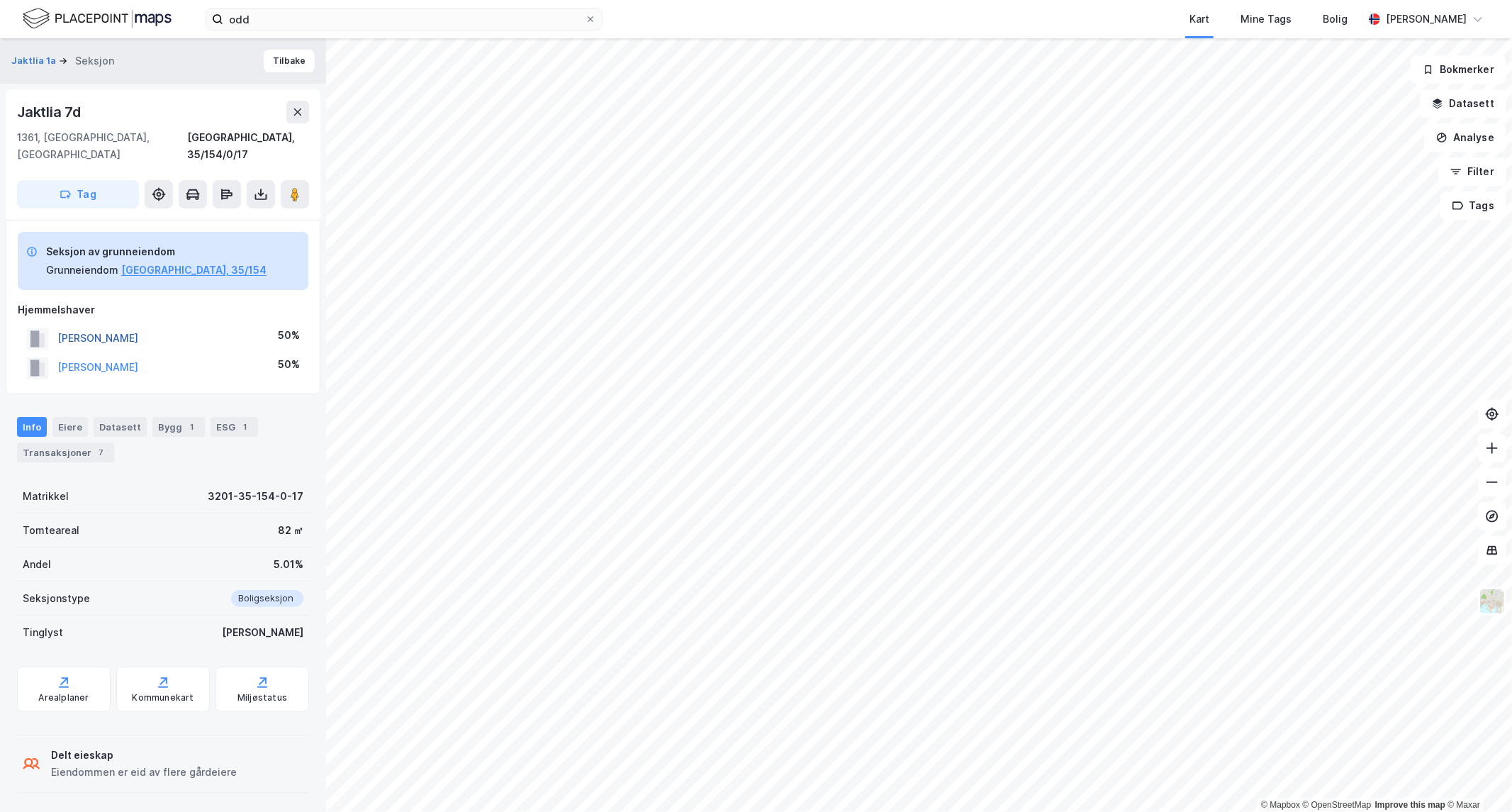
click at [0, 0] on button "[PERSON_NAME]" at bounding box center [0, 0] width 0 height 0
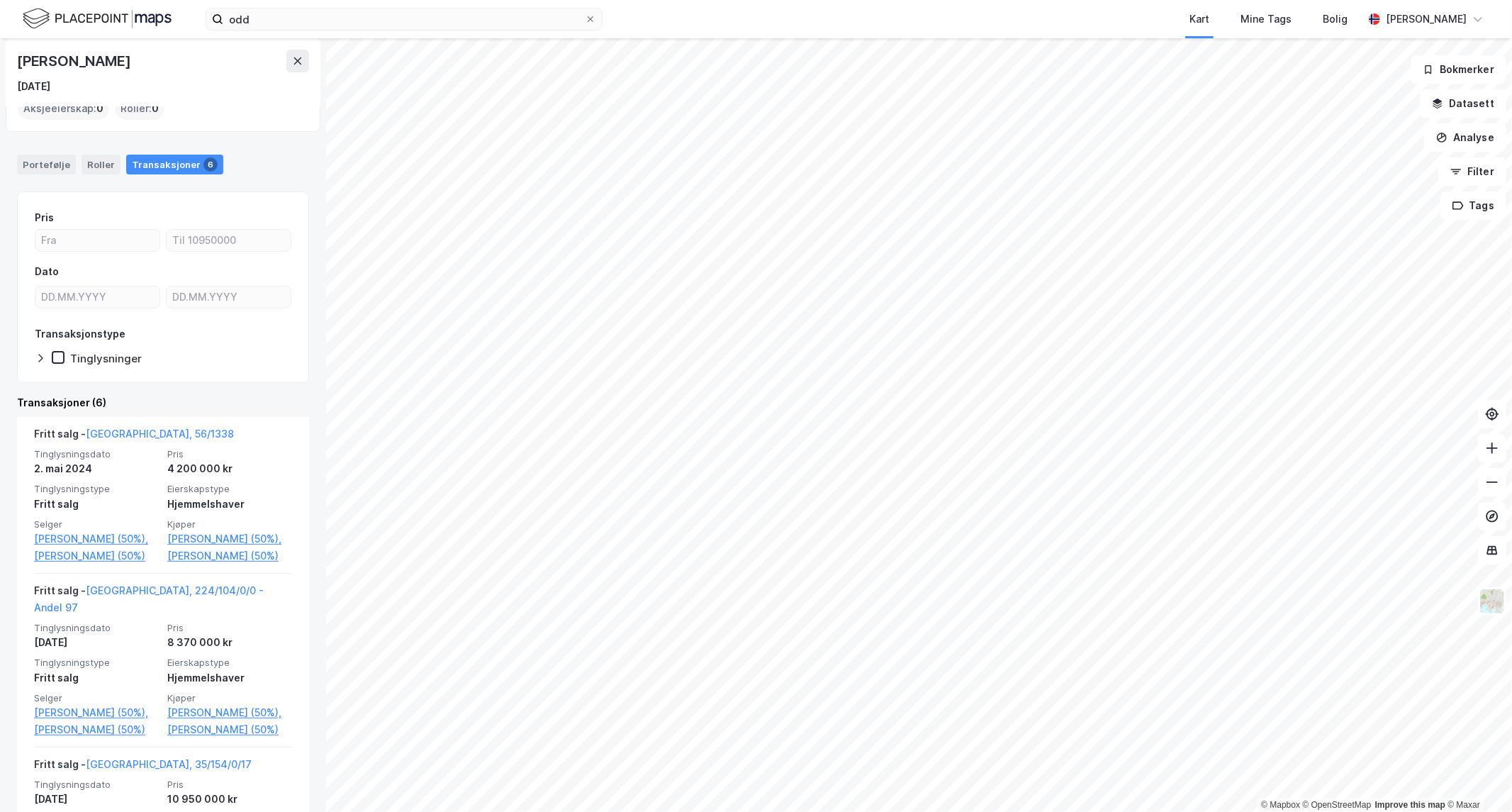
scroll to position [100, 0]
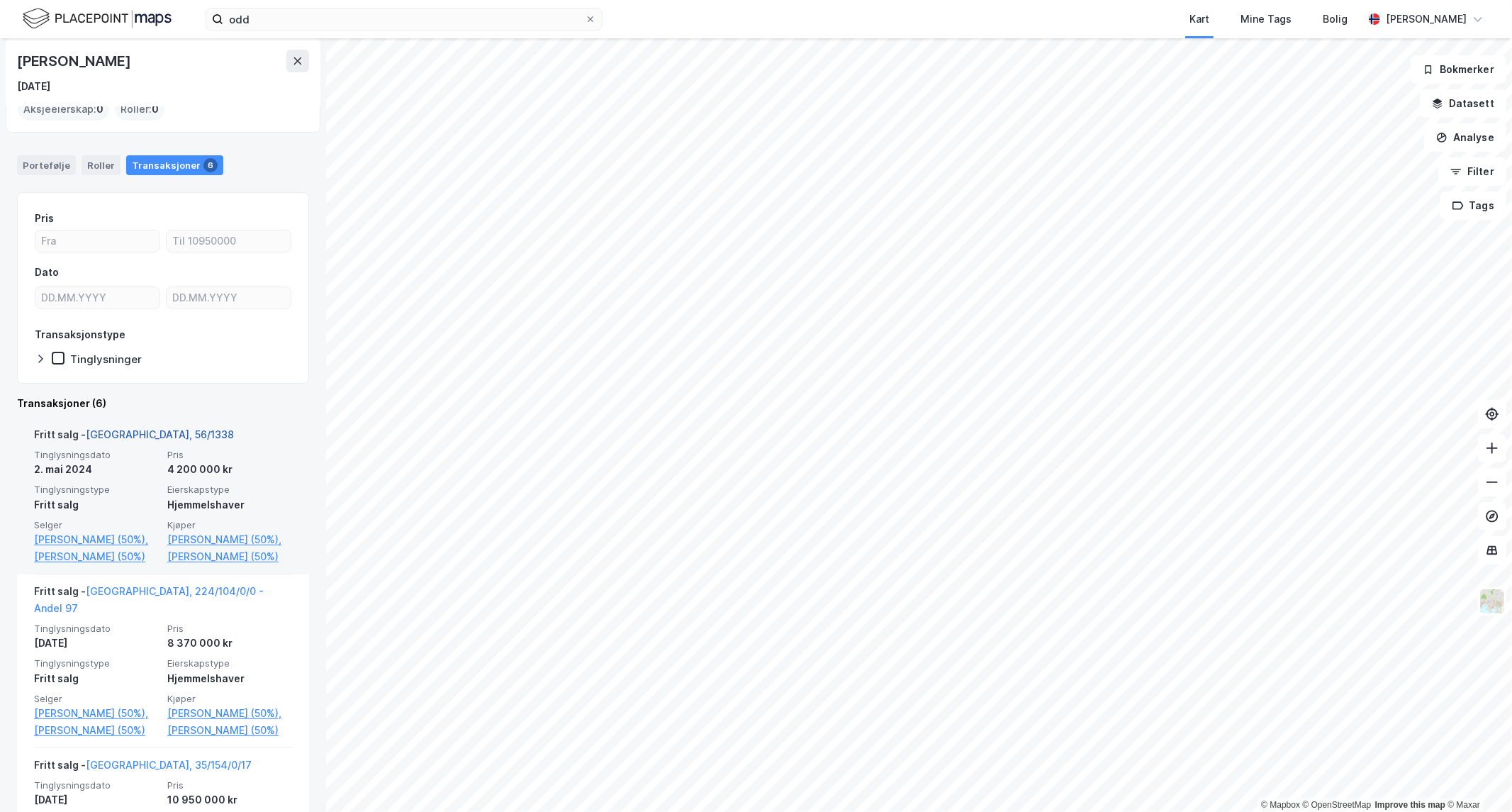
click at [123, 435] on link "[GEOGRAPHIC_DATA], 56/1338" at bounding box center [160, 434] width 149 height 12
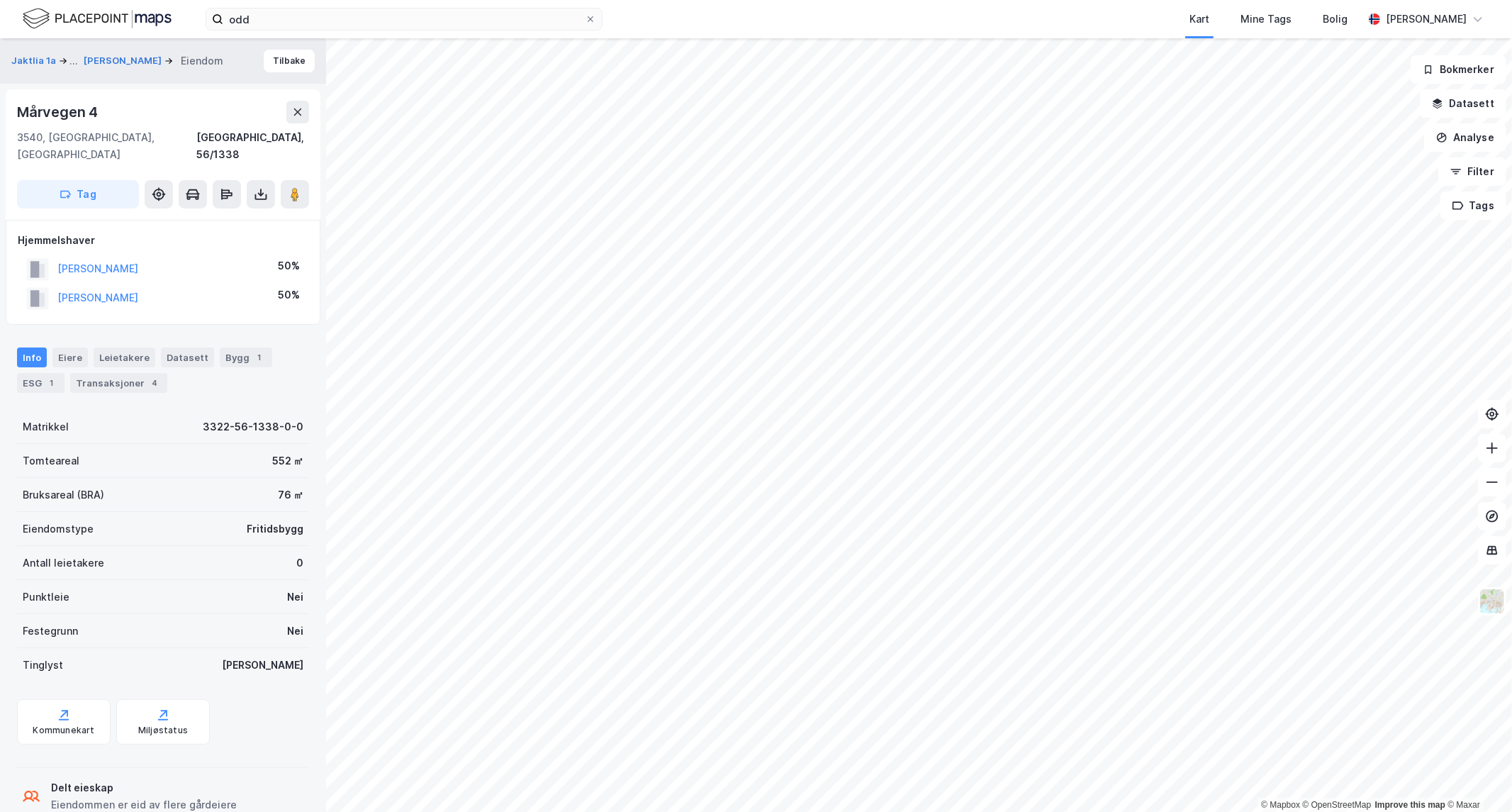
scroll to position [18, 0]
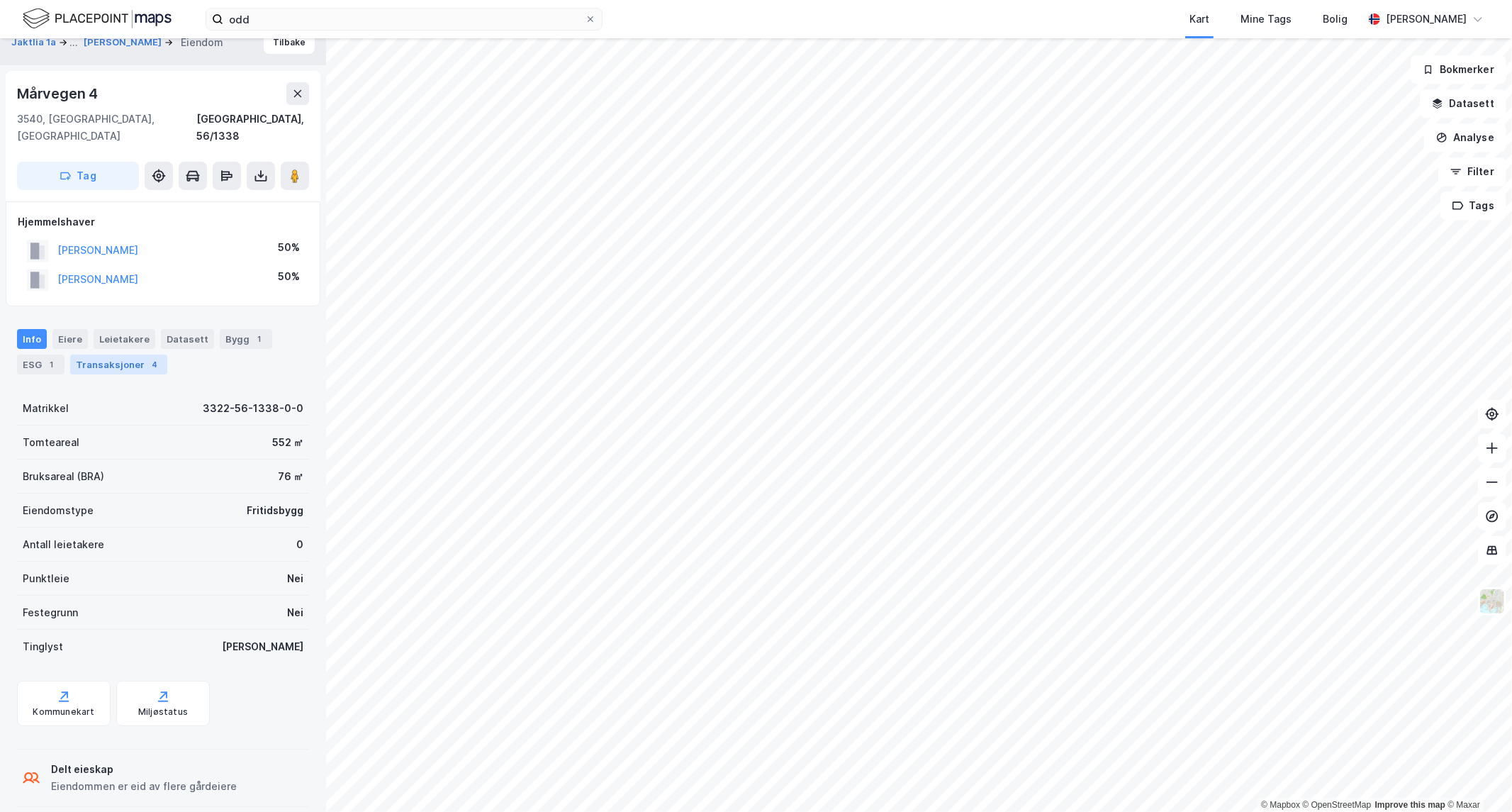
click at [128, 355] on div "Transaksjoner 4" at bounding box center [119, 365] width 97 height 20
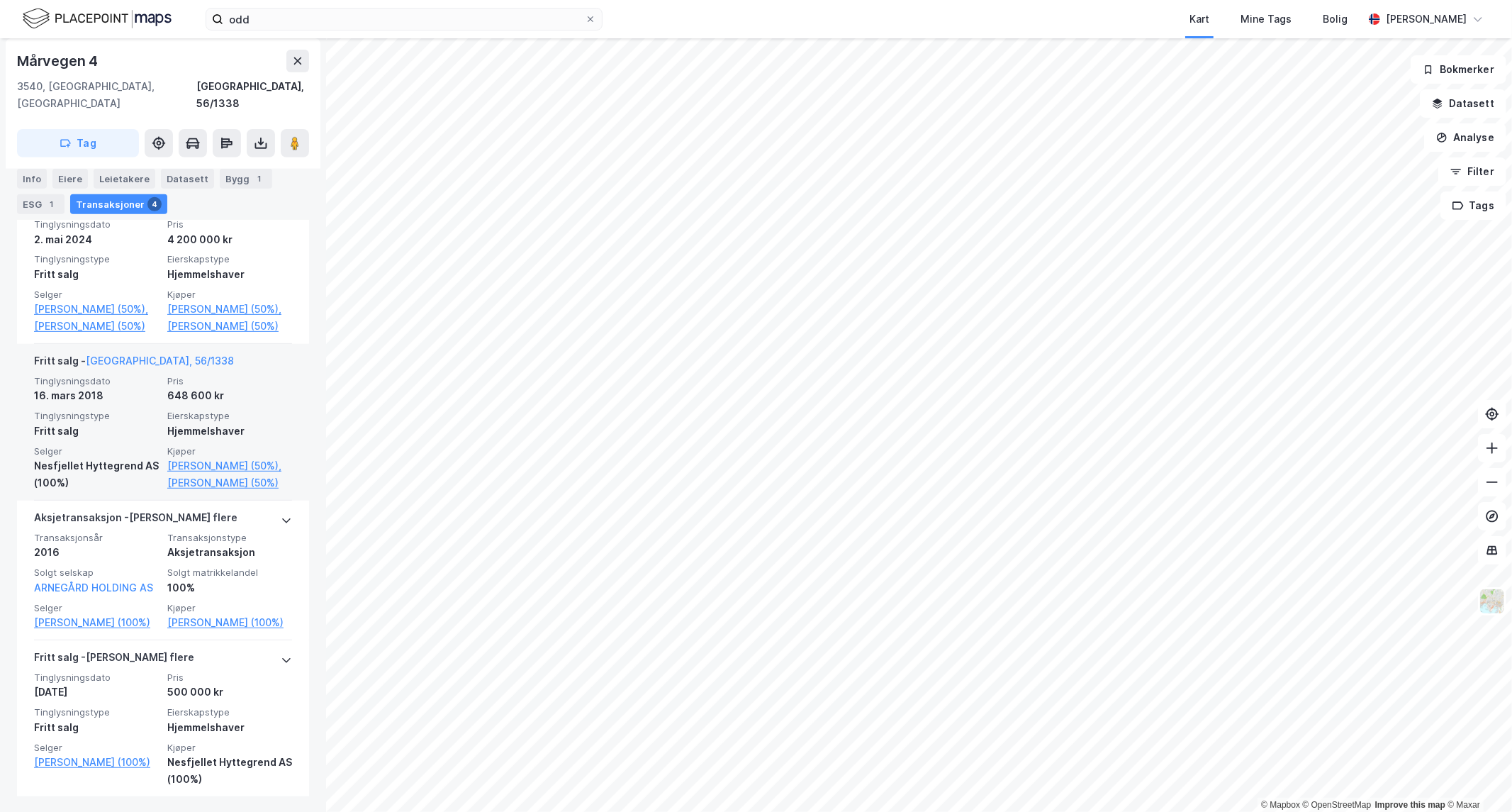
scroll to position [471, 0]
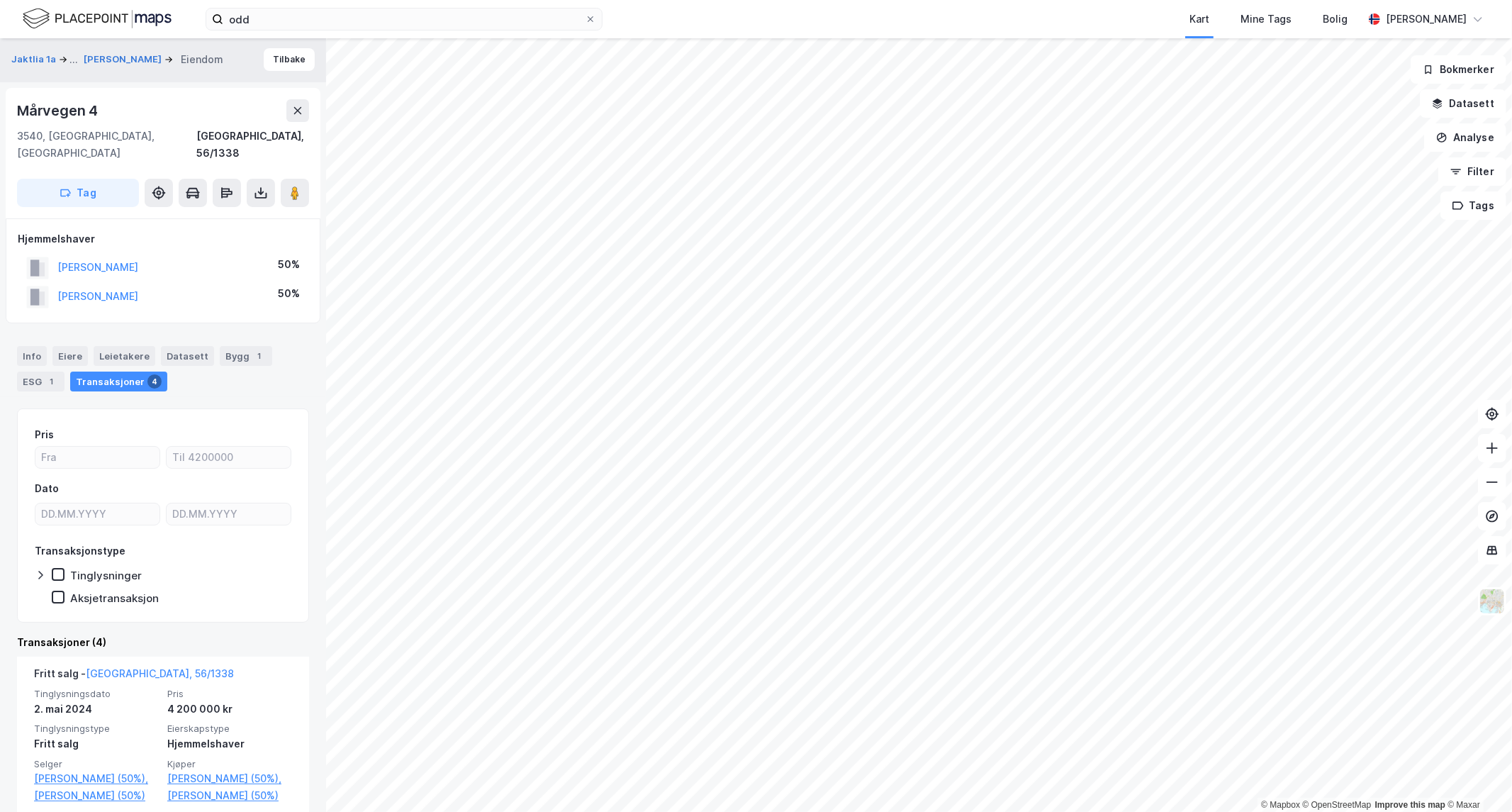
scroll to position [1, 0]
click at [272, 65] on button "Tilbake" at bounding box center [290, 59] width 51 height 22
